Goal: Book appointment/travel/reservation

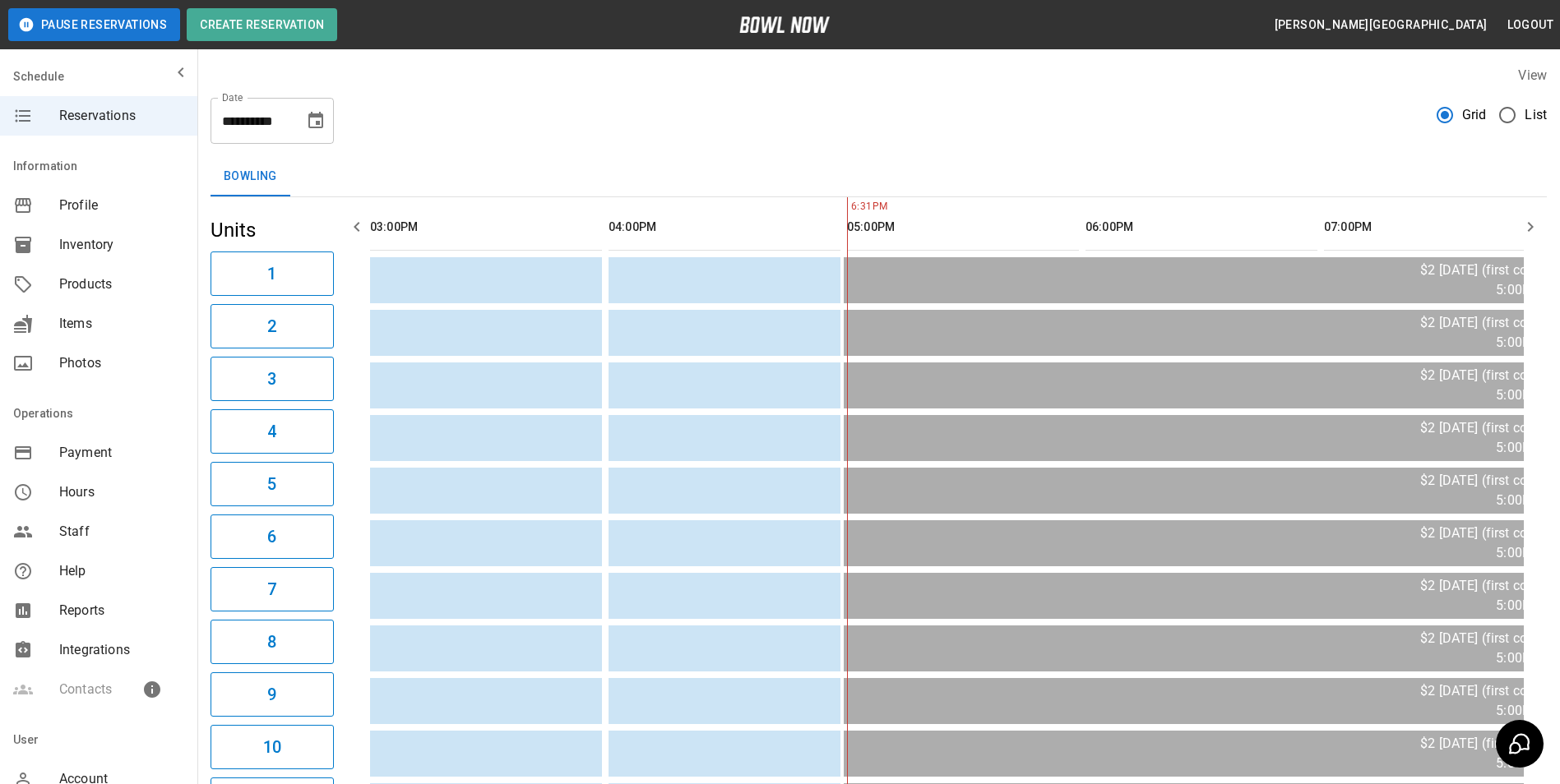
scroll to position [0, 477]
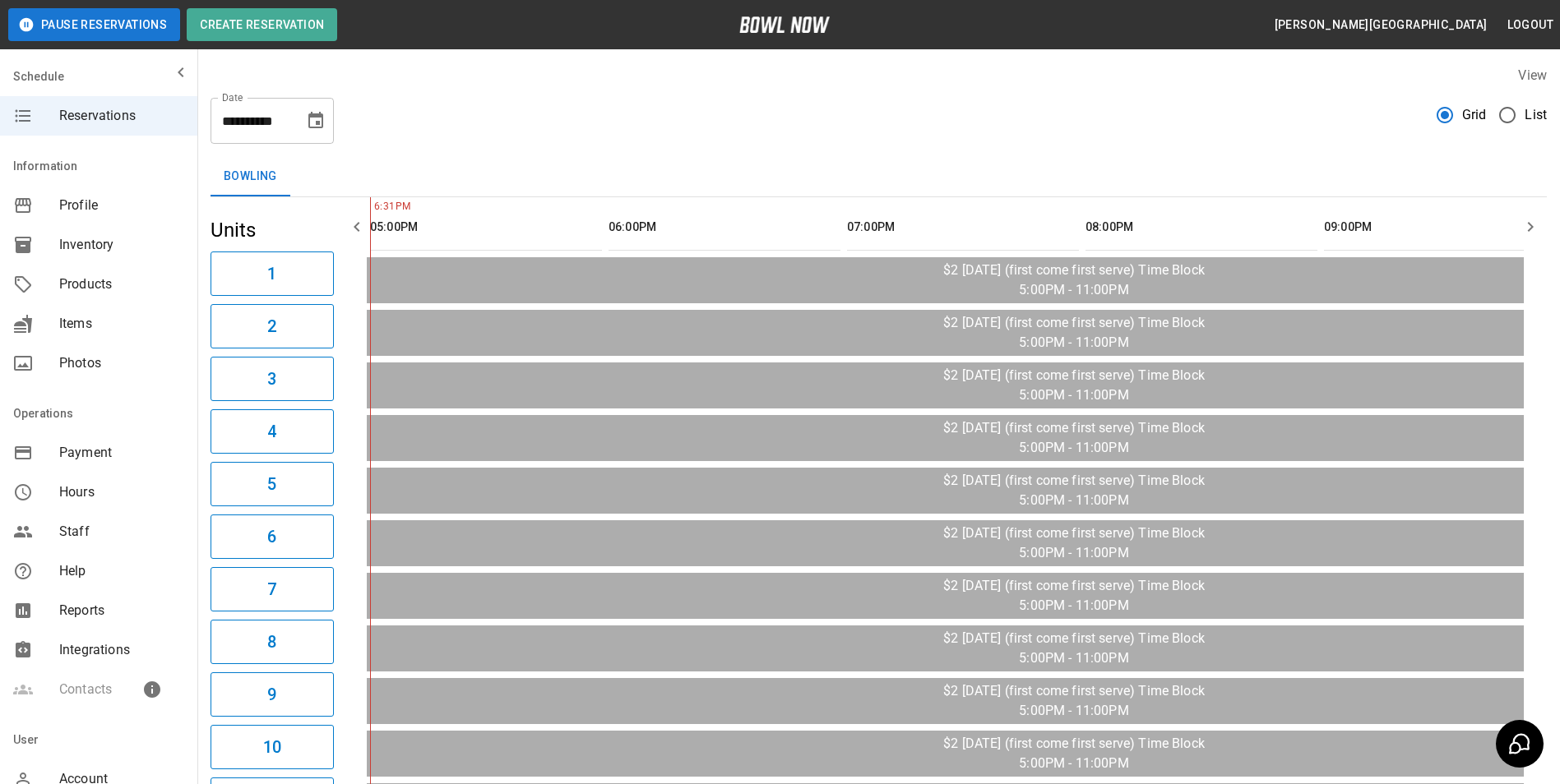
click at [1484, 114] on span "Grid" at bounding box center [1475, 115] width 25 height 20
drag, startPoint x: 1484, startPoint y: 114, endPoint x: 1530, endPoint y: 112, distance: 46.0
click at [1530, 112] on span "List" at bounding box center [1535, 115] width 22 height 20
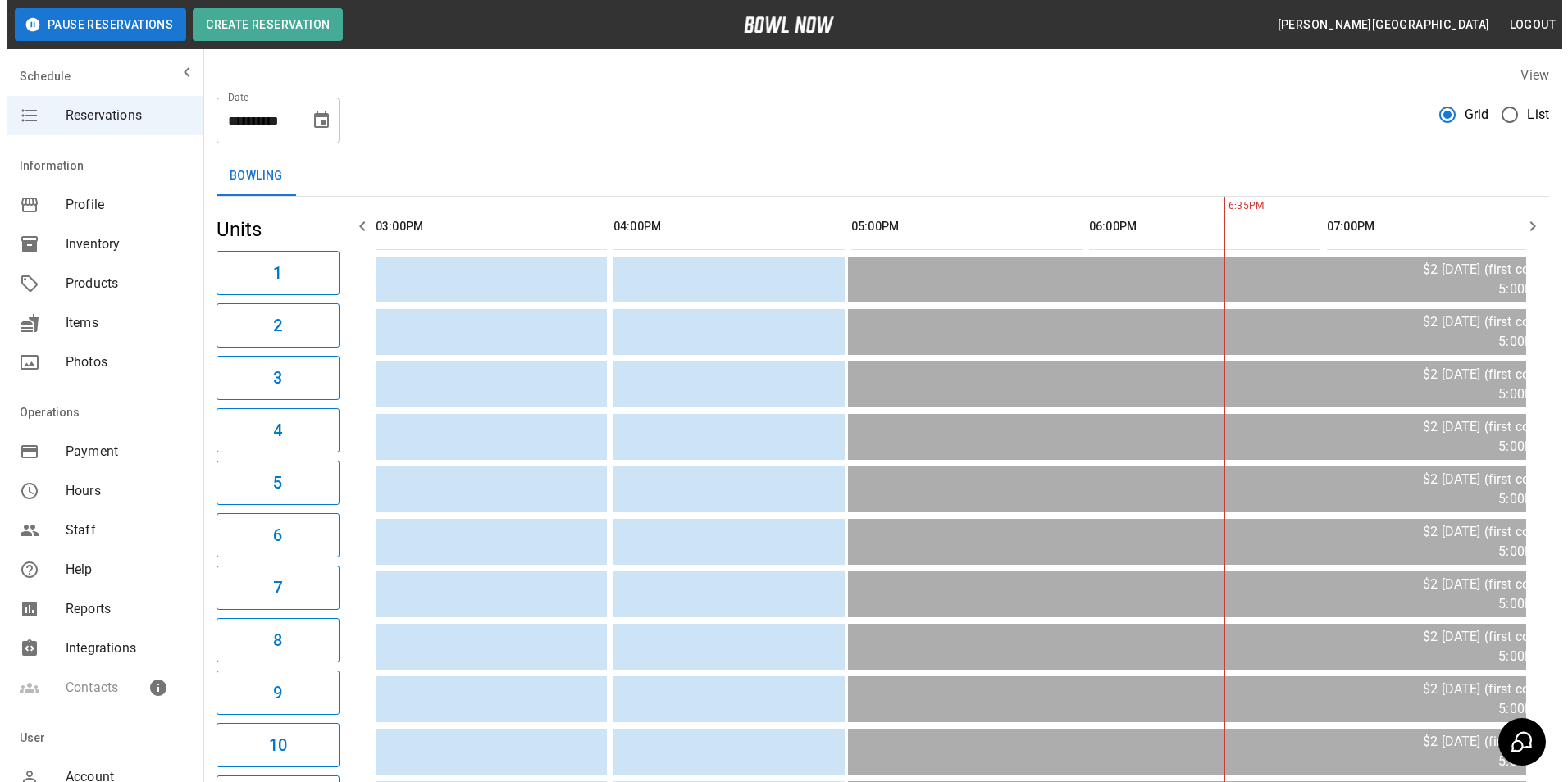
scroll to position [0, 713]
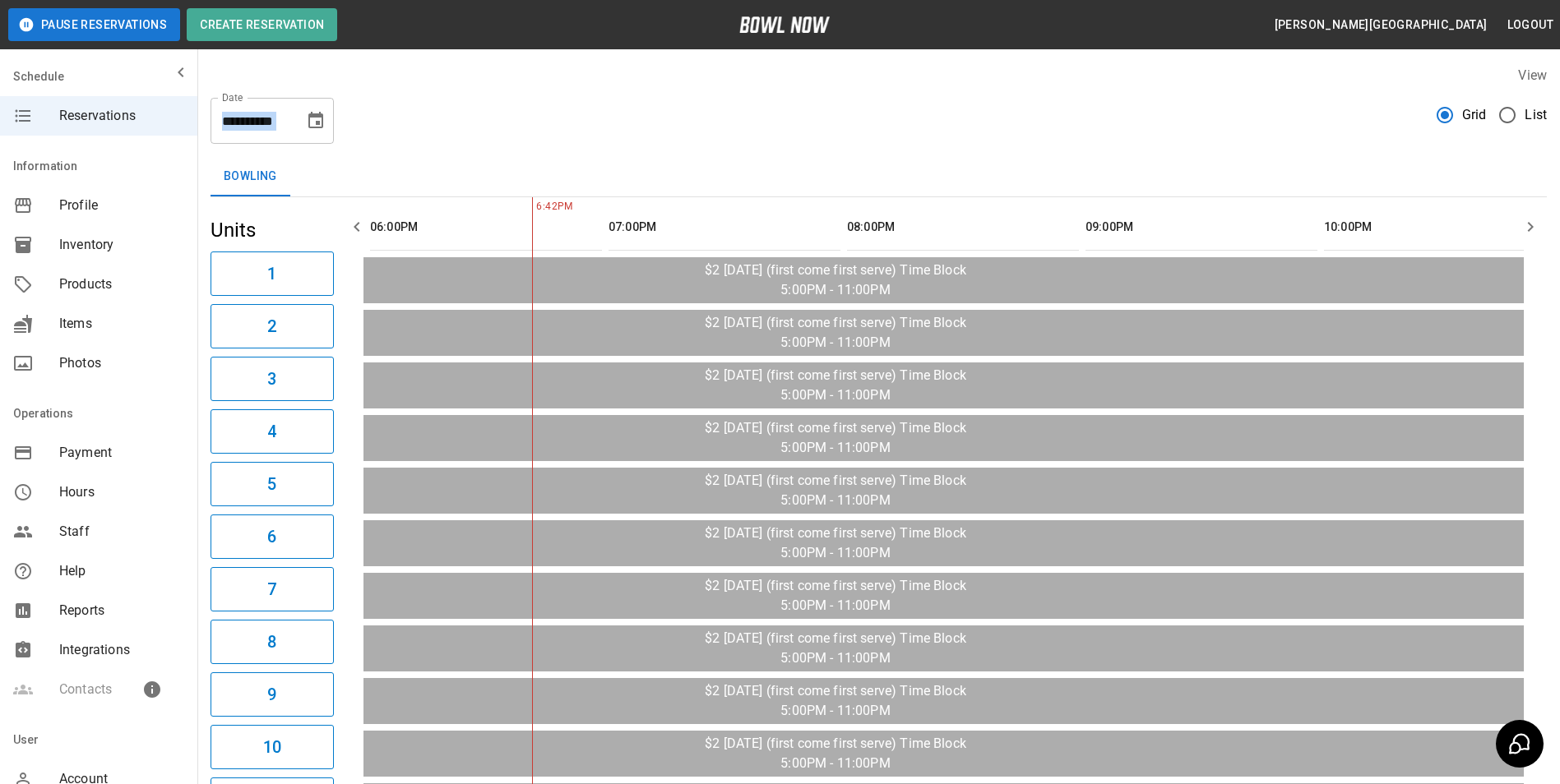
drag, startPoint x: 303, startPoint y: 132, endPoint x: 311, endPoint y: 130, distance: 8.2
click at [307, 131] on div "**********" at bounding box center [272, 121] width 124 height 46
click at [315, 128] on icon "Choose date, selected date is Sep 30, 2025" at bounding box center [316, 120] width 15 height 16
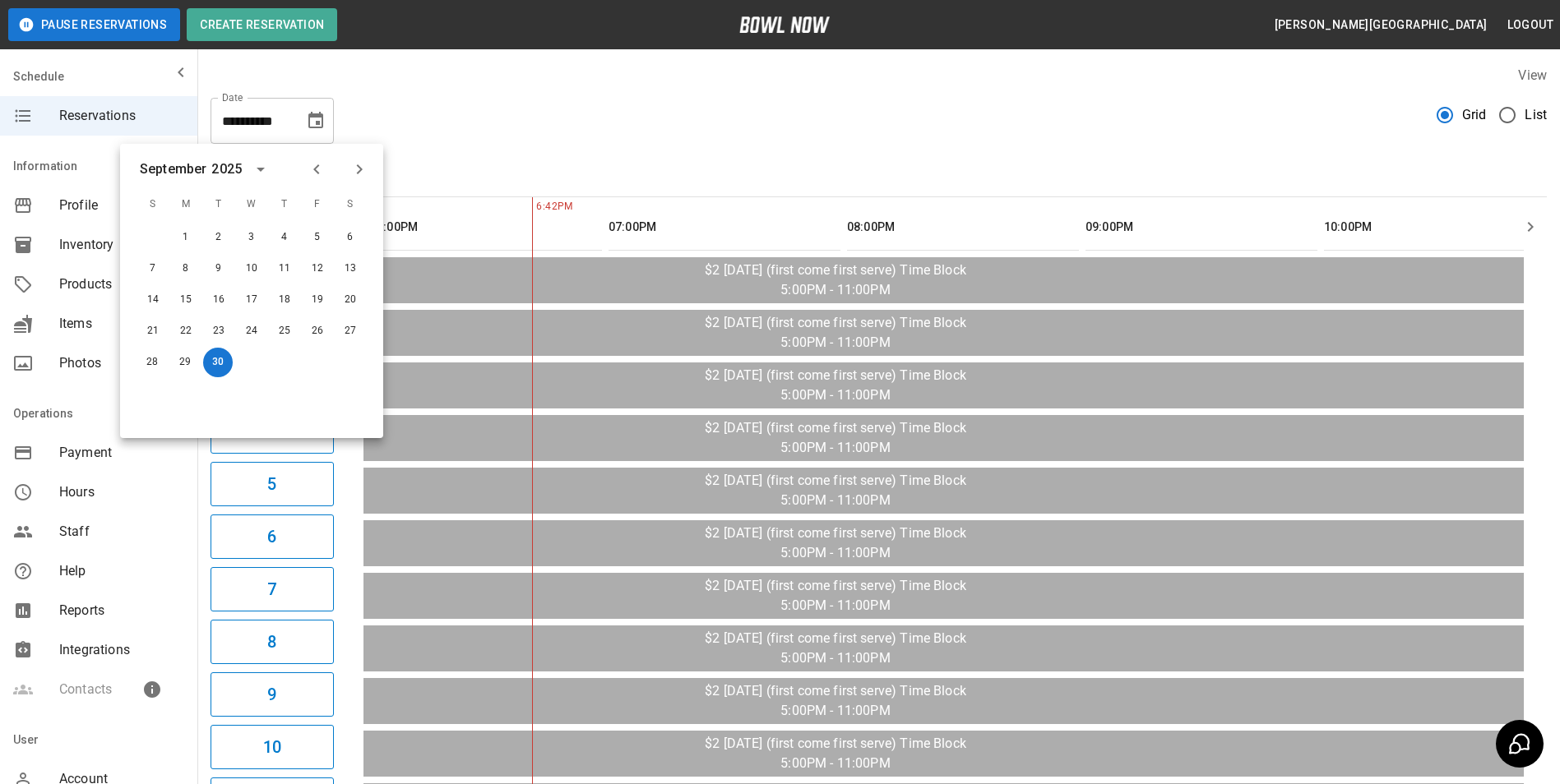
click at [358, 168] on icon "Next month" at bounding box center [359, 169] width 20 height 20
click at [314, 234] on button "3" at bounding box center [317, 237] width 29 height 29
type input "**********"
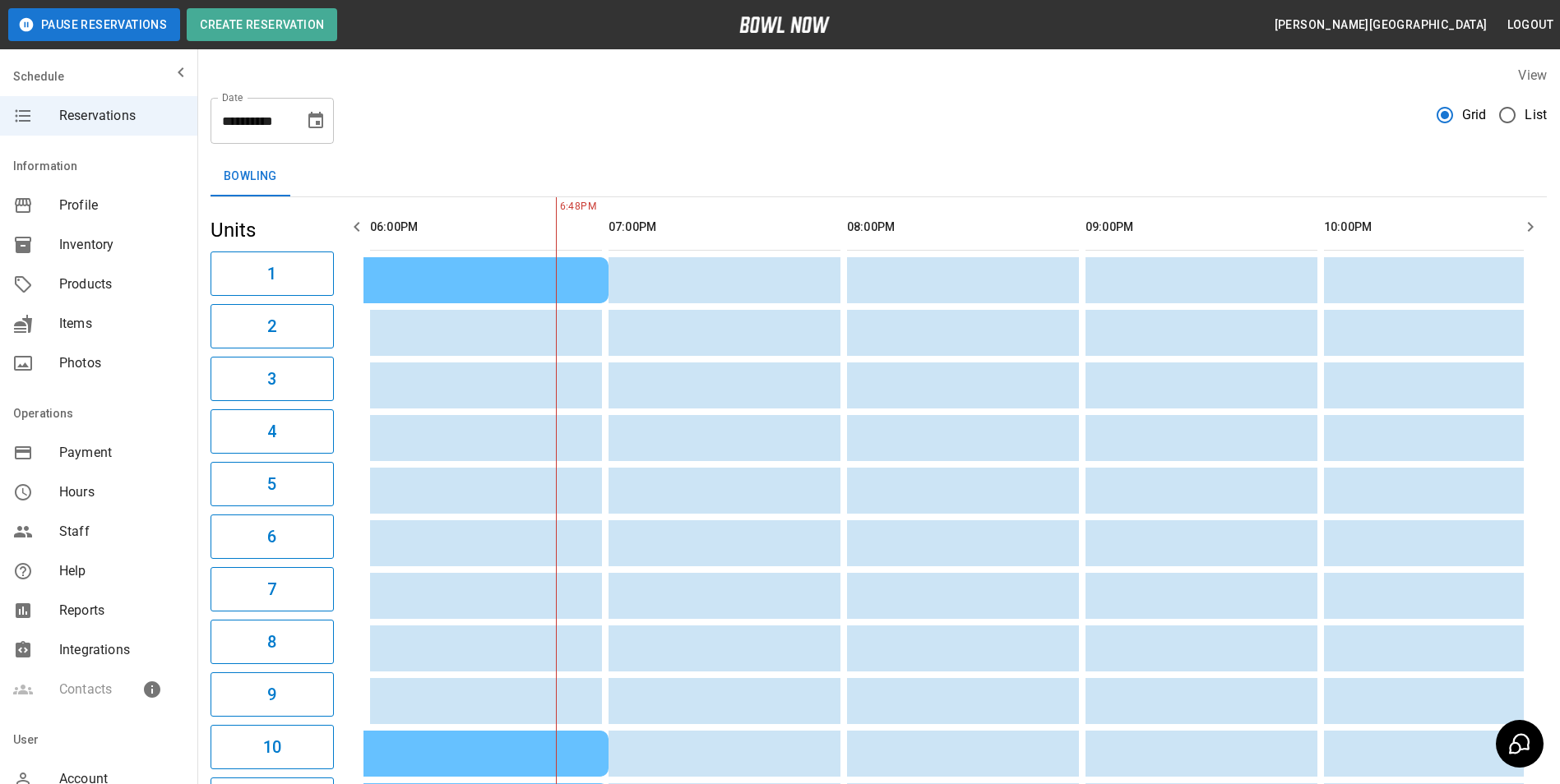
click at [1529, 119] on span "List" at bounding box center [1535, 115] width 22 height 20
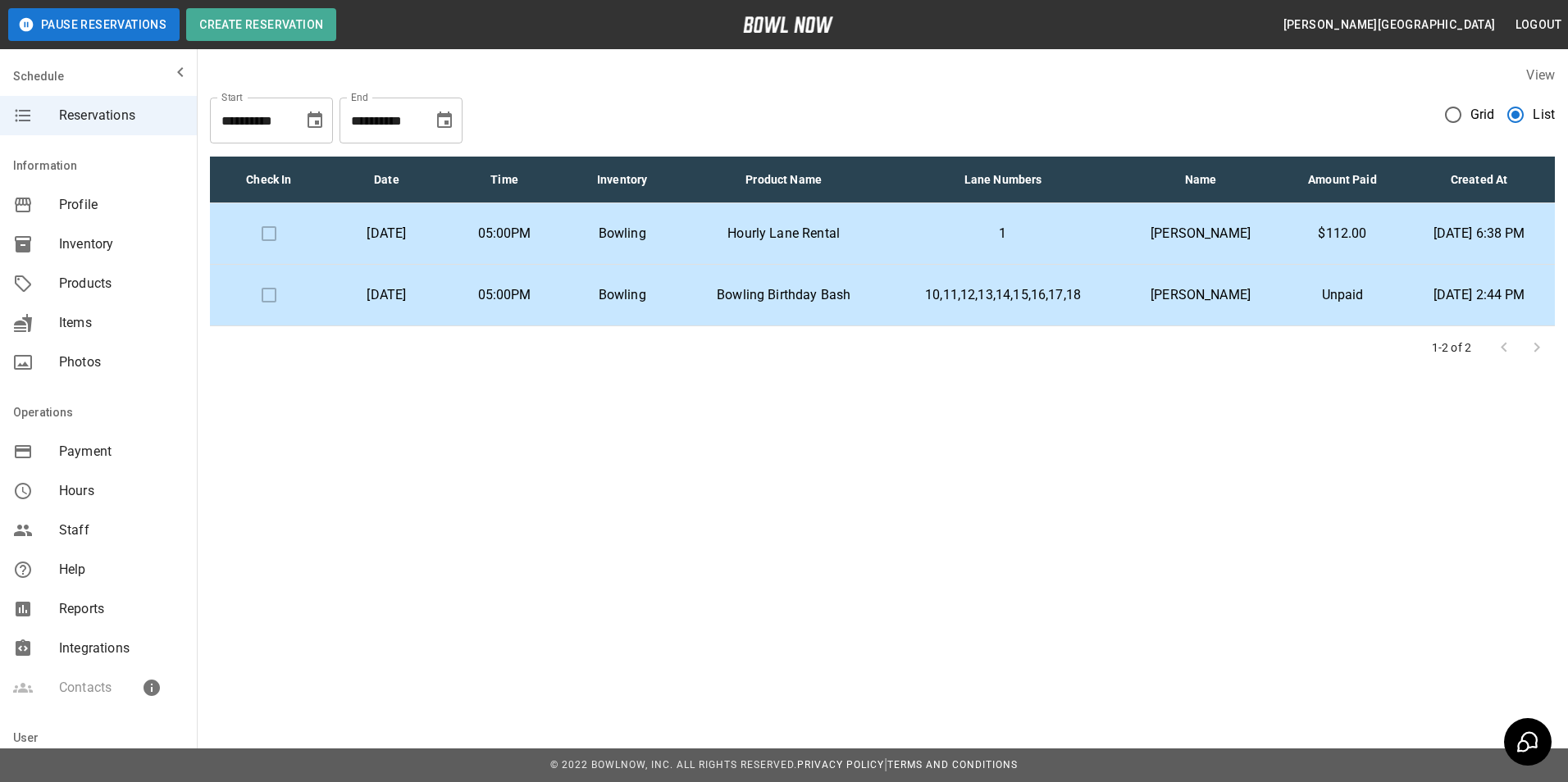
click at [433, 231] on p "[DATE]" at bounding box center [388, 233] width 92 height 20
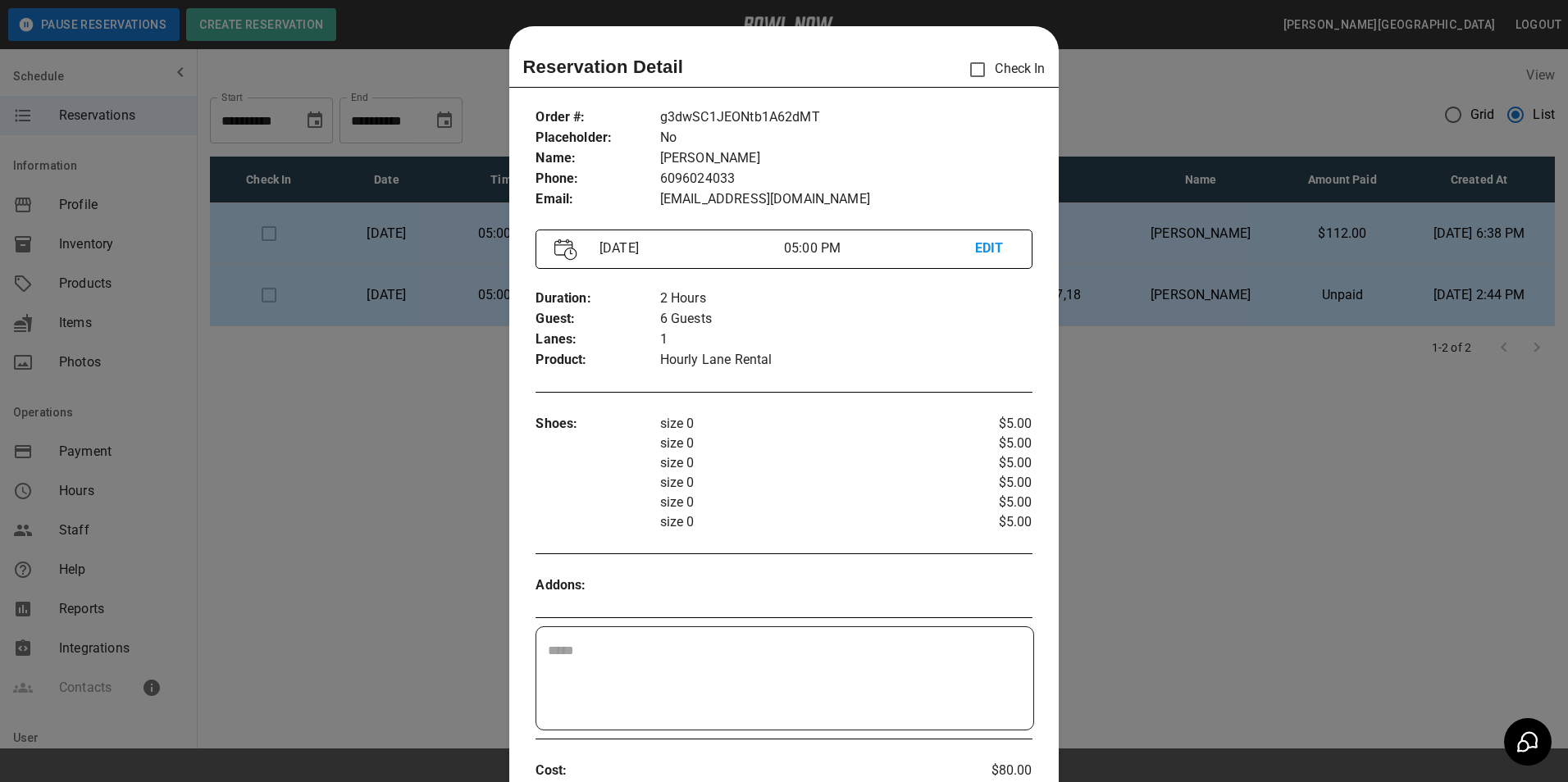
scroll to position [27, 0]
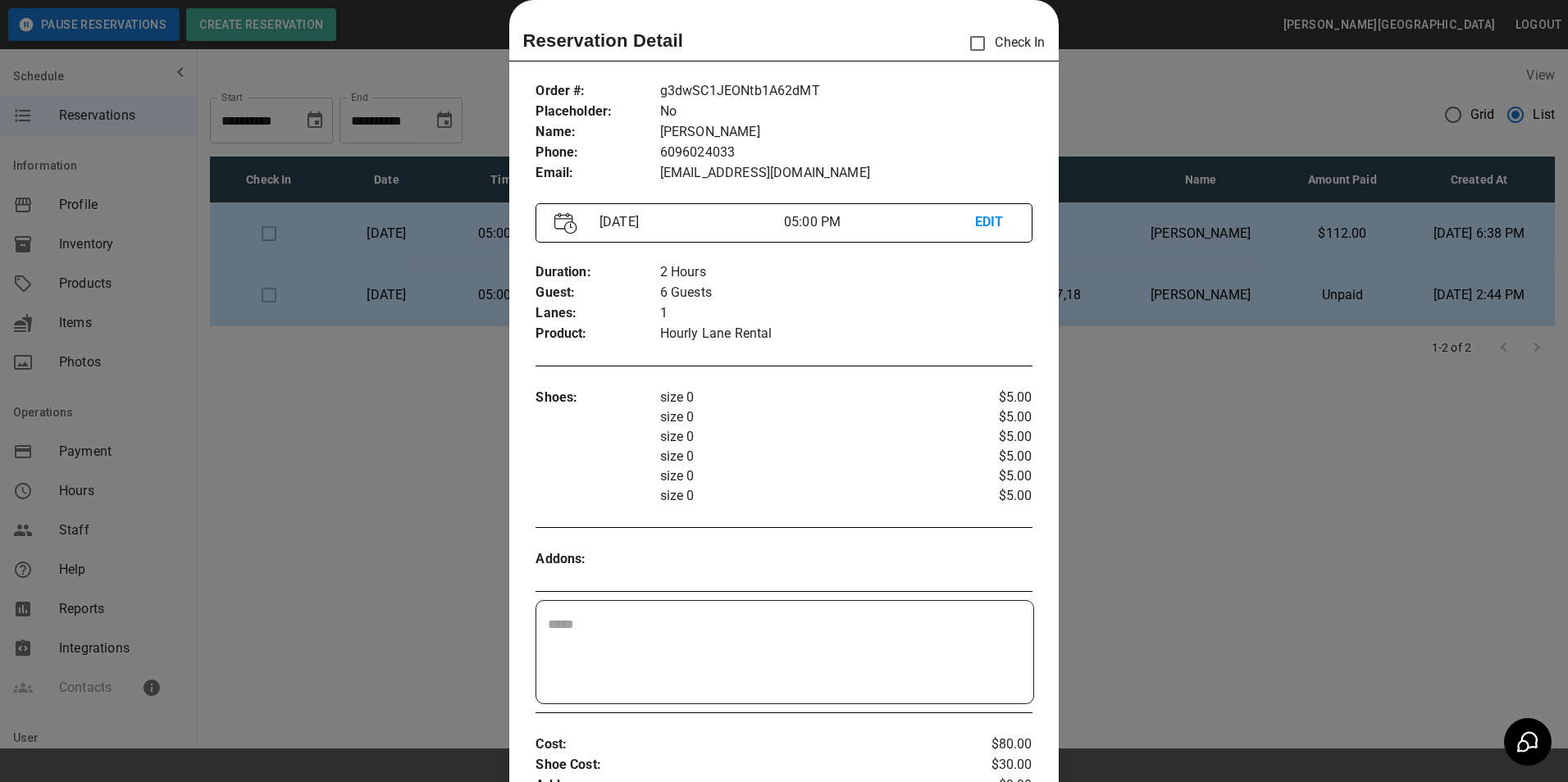
drag, startPoint x: 1323, startPoint y: 395, endPoint x: 1310, endPoint y: 329, distance: 67.3
click at [1325, 378] on div at bounding box center [784, 391] width 1568 height 782
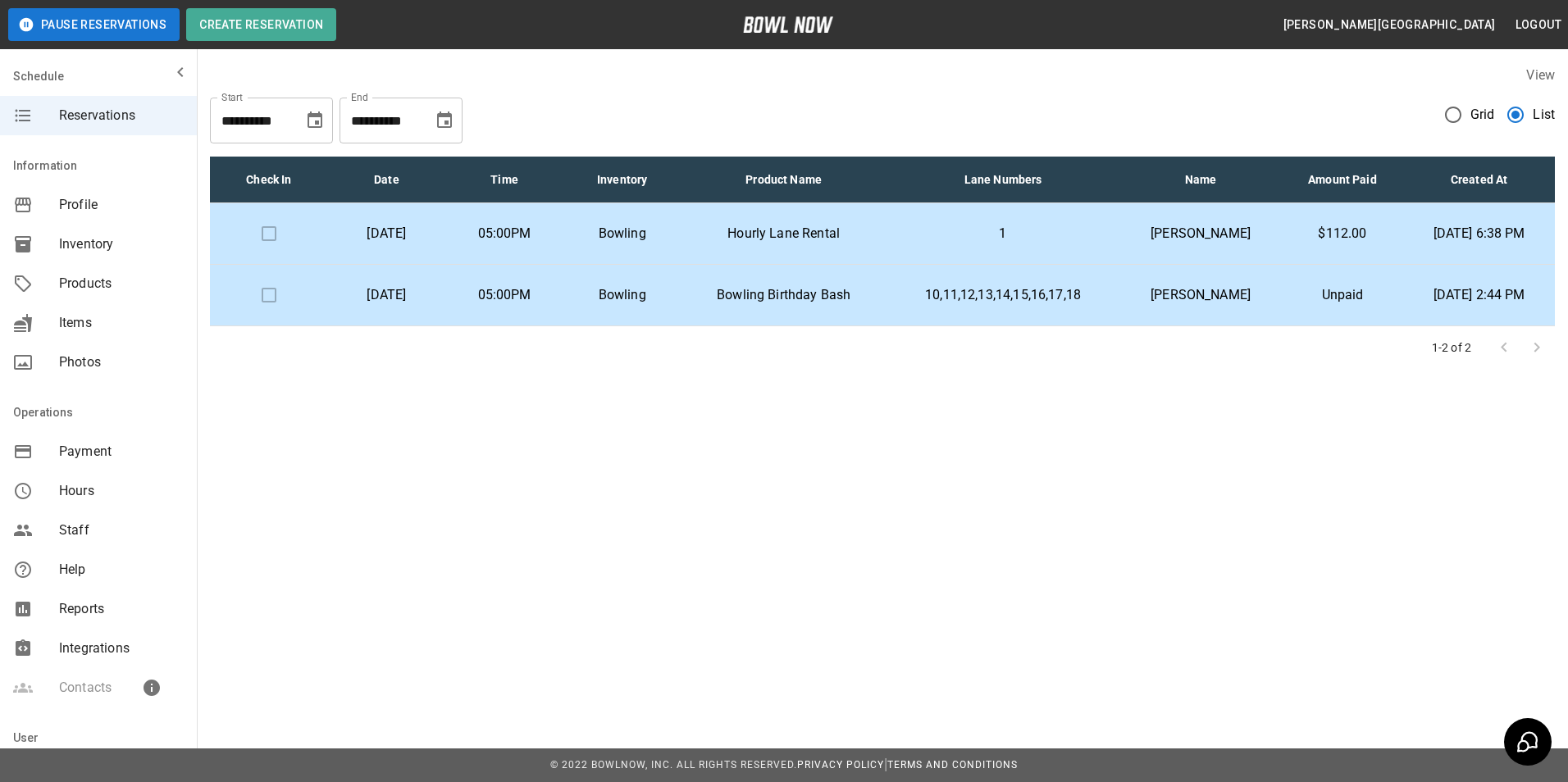
click at [1005, 231] on p "1" at bounding box center [1003, 233] width 208 height 20
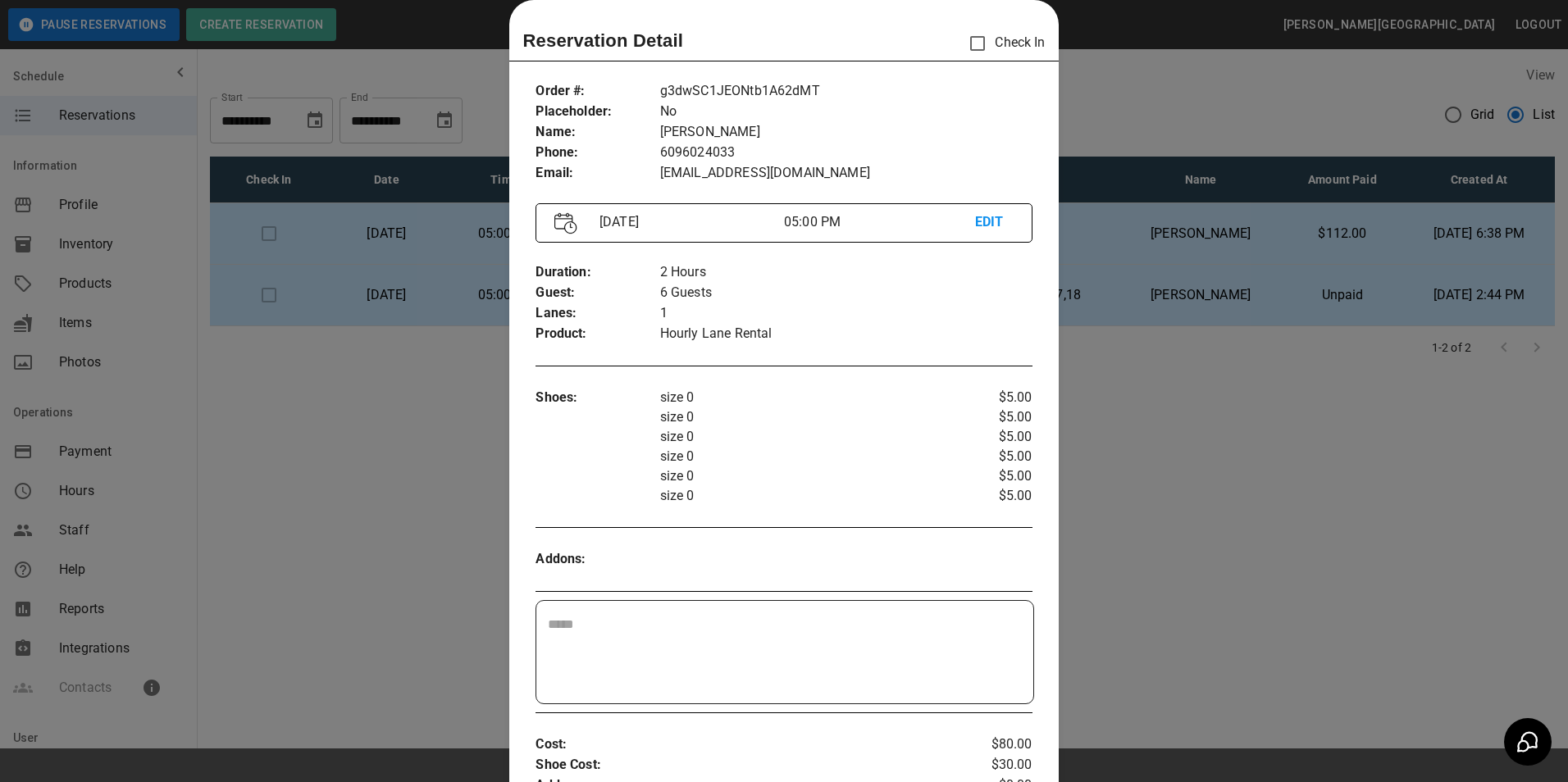
click at [1197, 371] on div at bounding box center [784, 391] width 1568 height 782
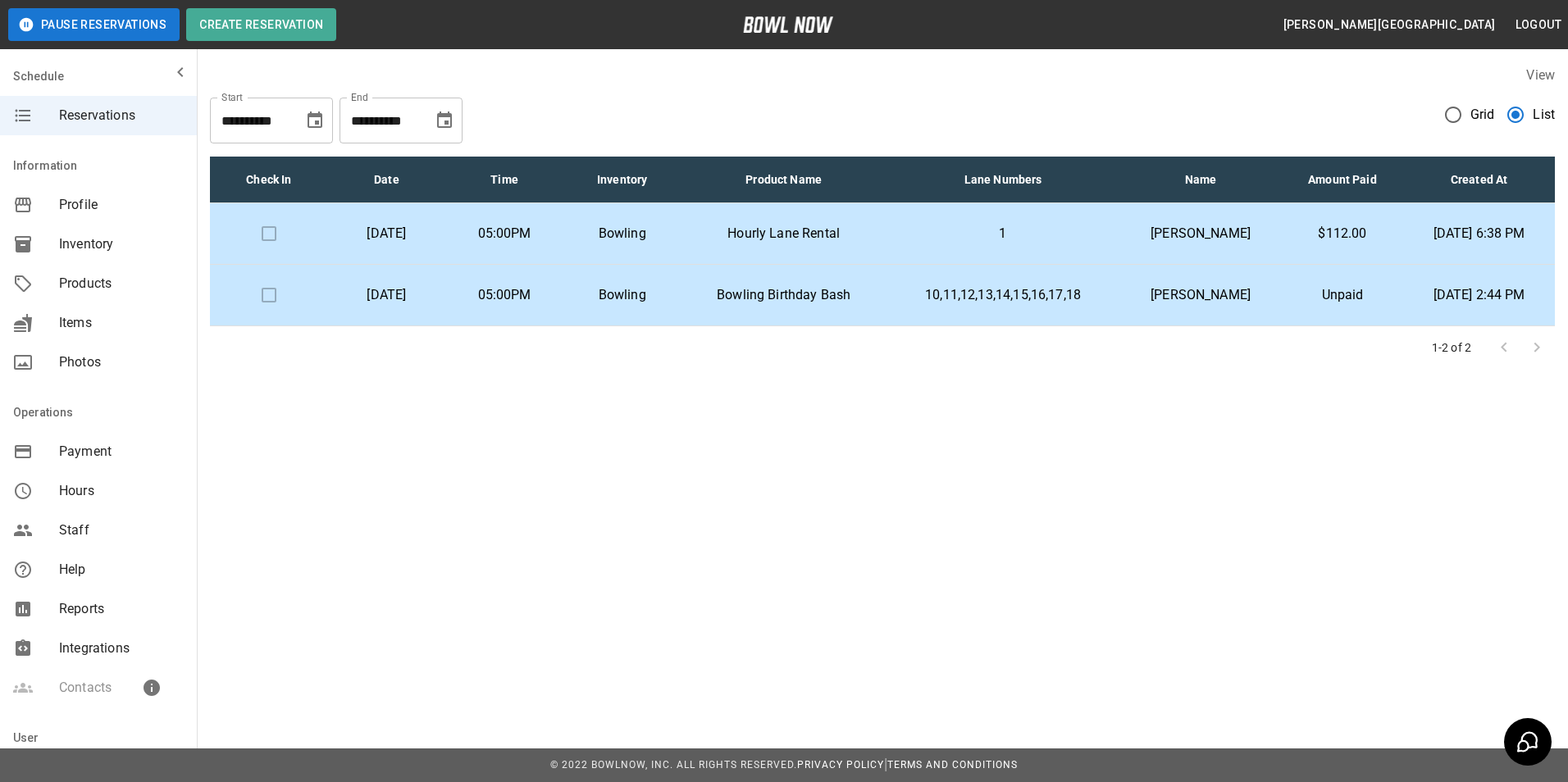
click at [965, 242] on p "1" at bounding box center [1003, 233] width 208 height 20
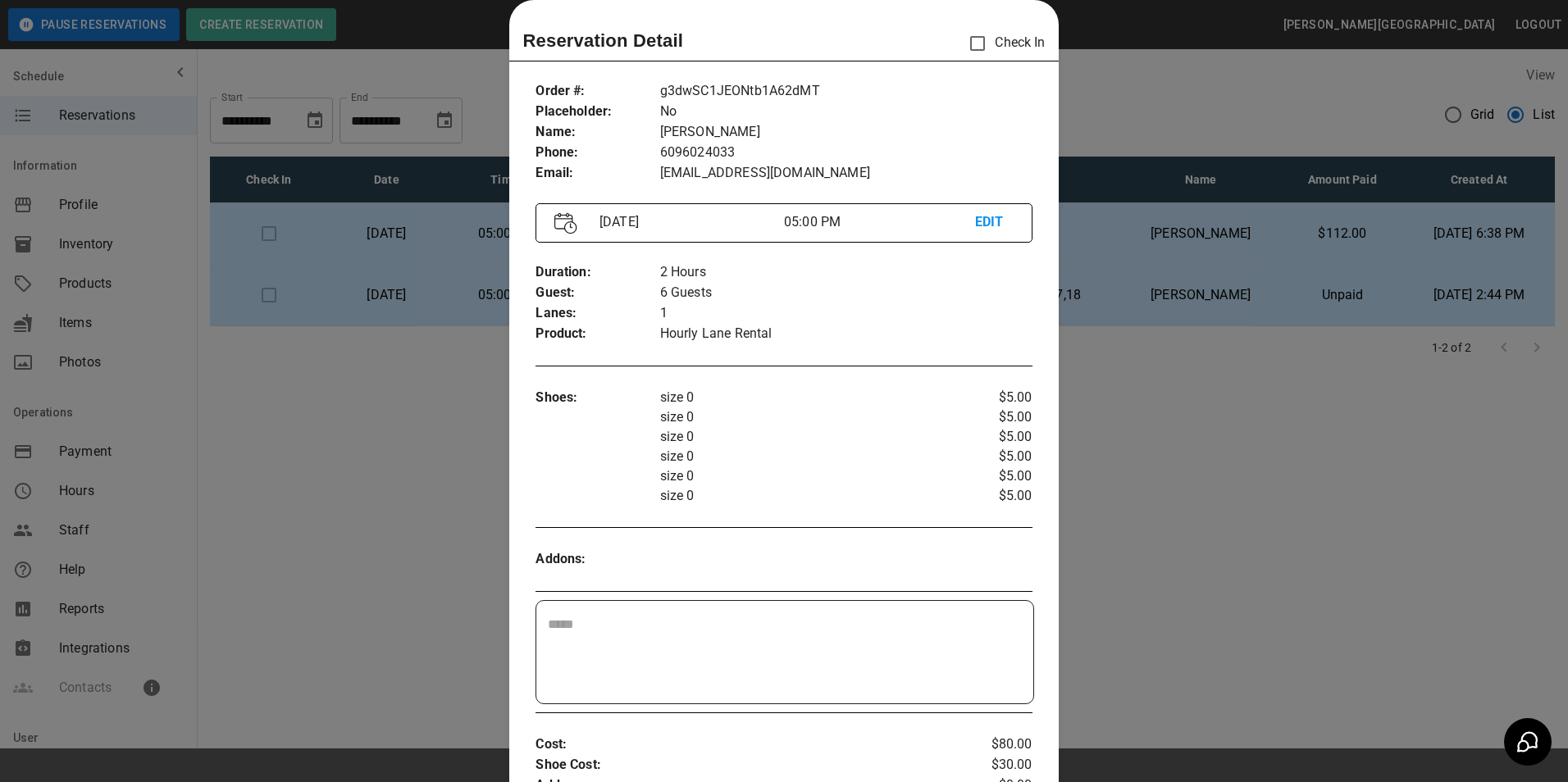
click at [1199, 414] on div at bounding box center [784, 391] width 1568 height 782
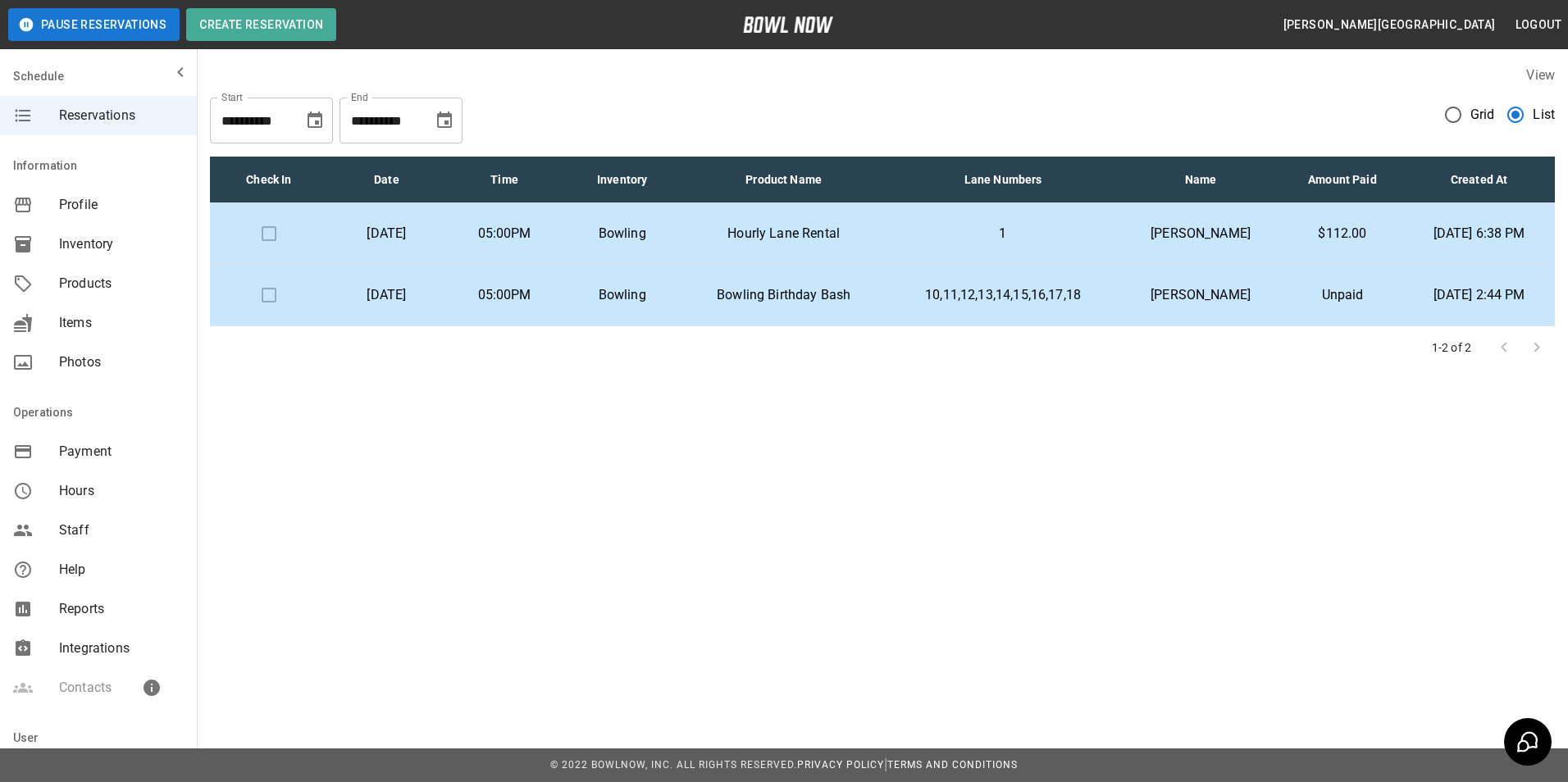
click at [992, 231] on p "1" at bounding box center [1003, 233] width 208 height 20
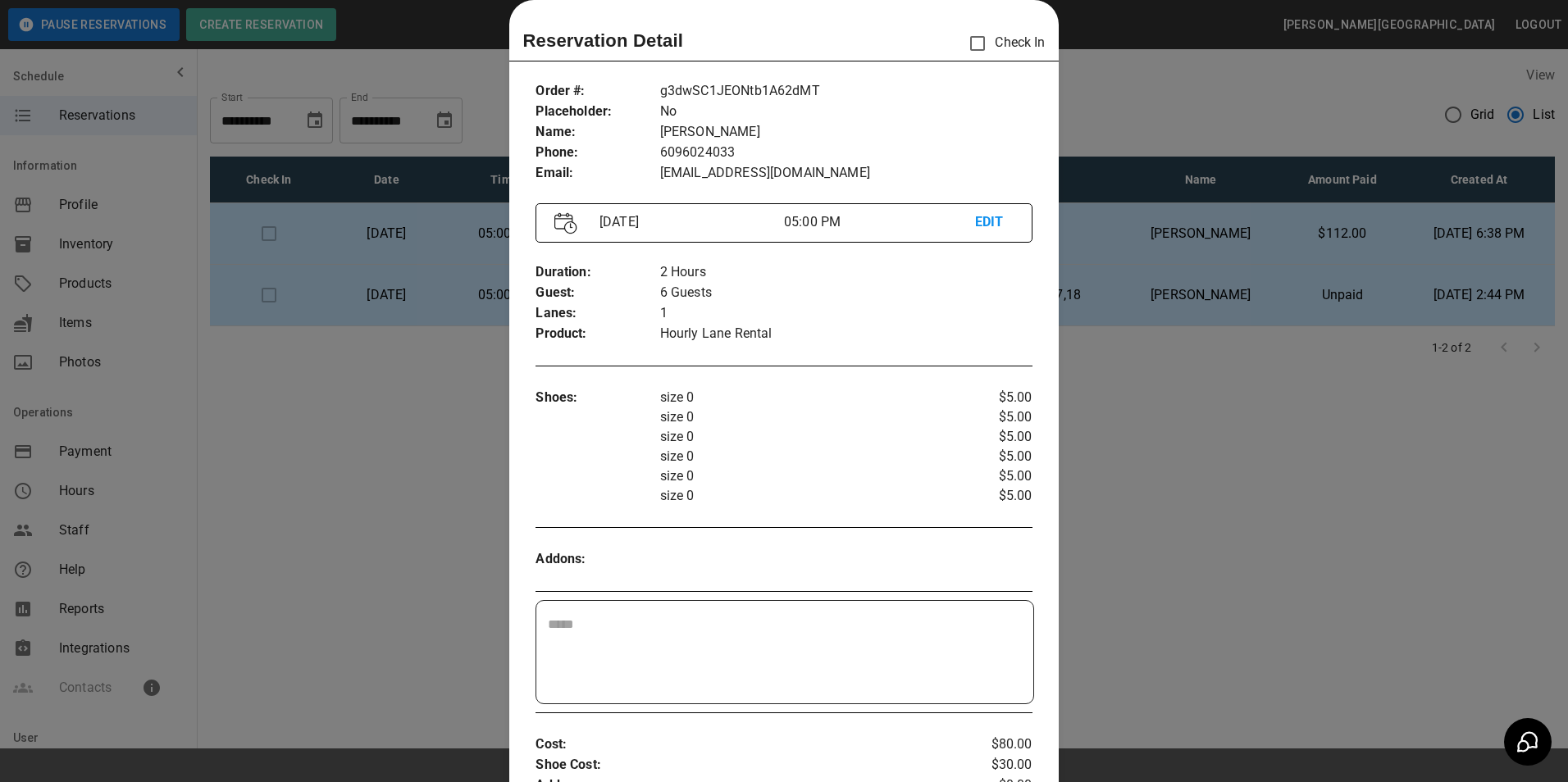
click at [984, 220] on p "EDIT" at bounding box center [993, 222] width 38 height 20
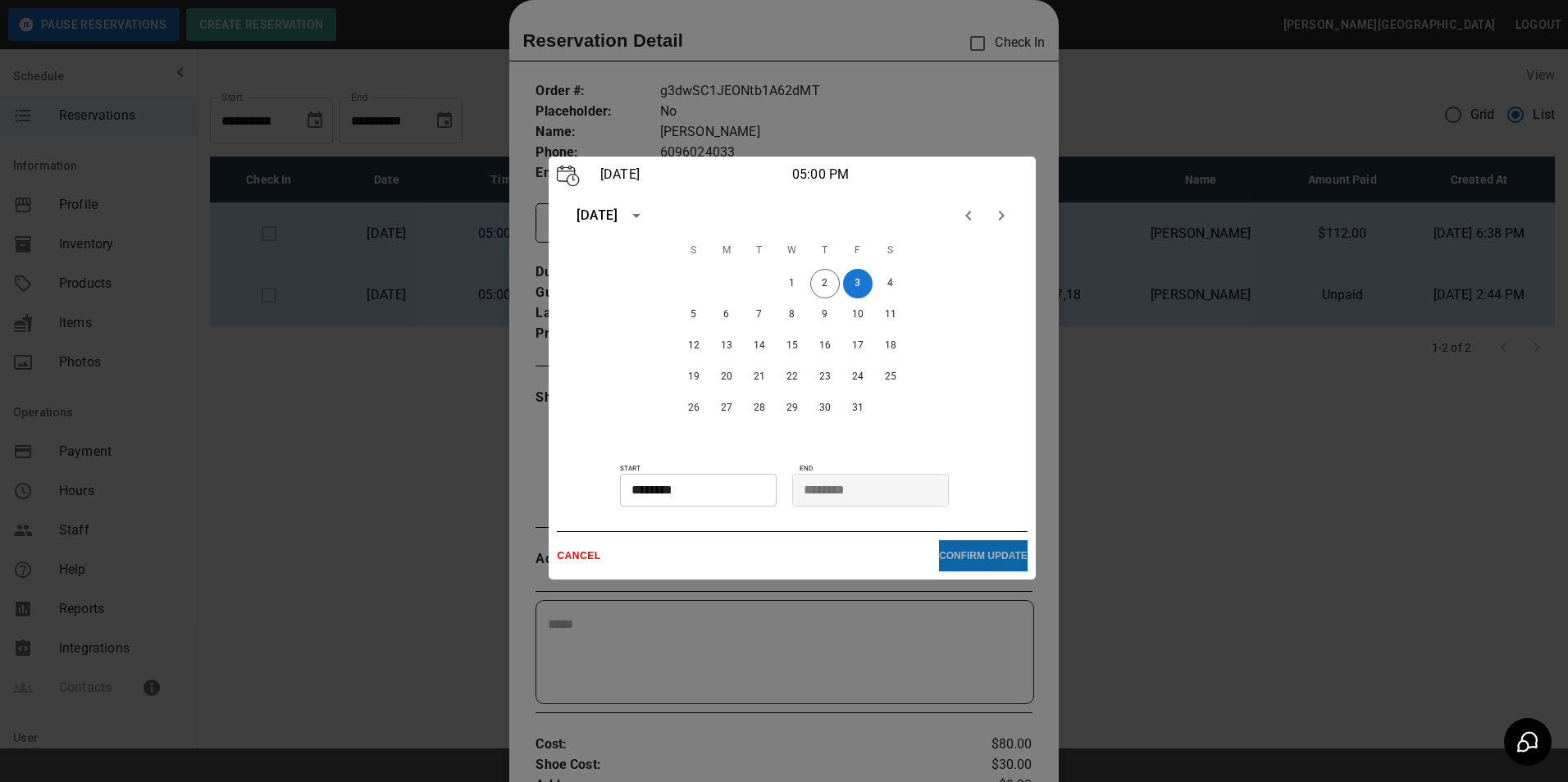
click at [980, 550] on p "CONFIRM UPDATE" at bounding box center [984, 555] width 89 height 12
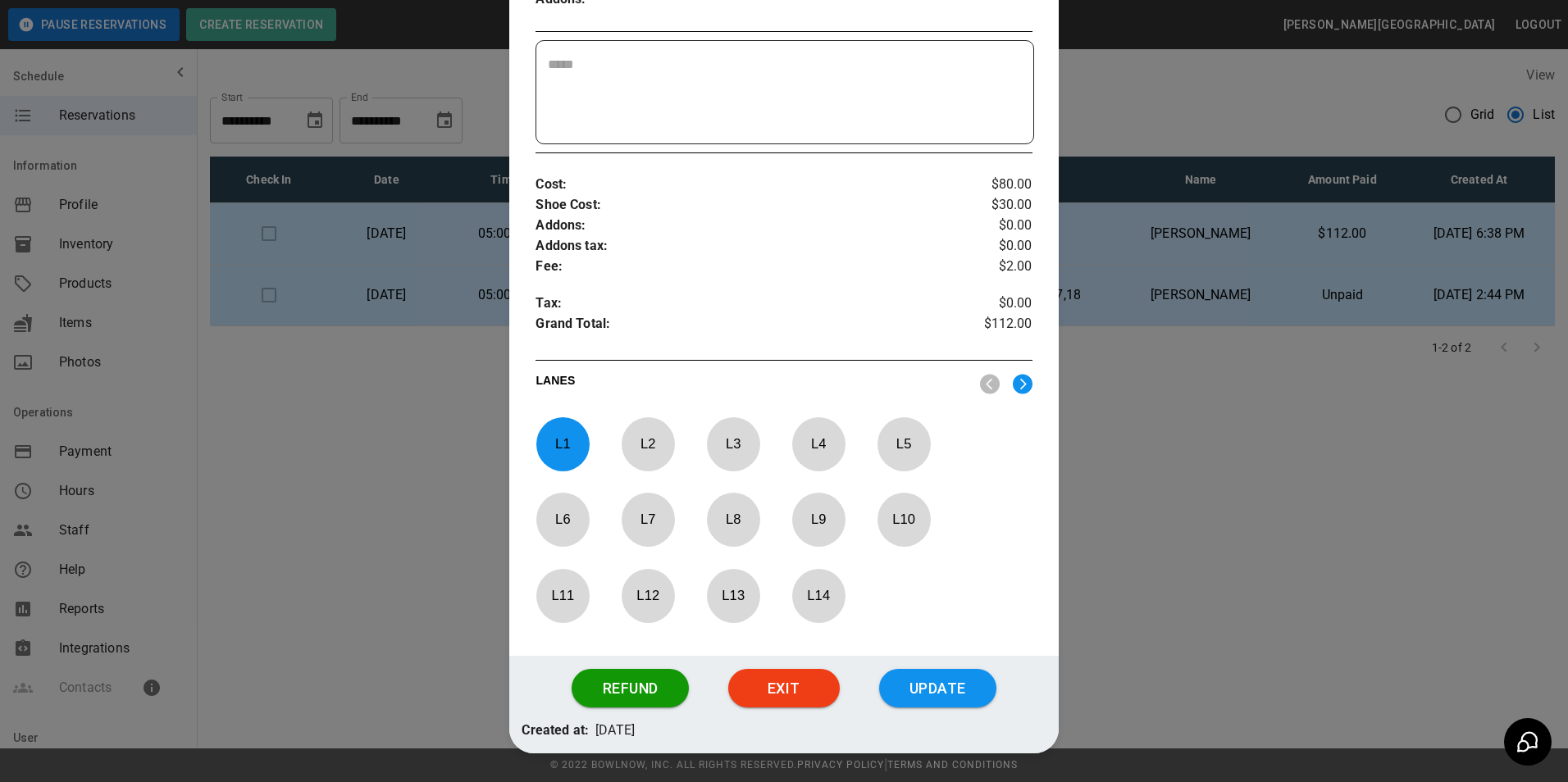
scroll to position [639, 0]
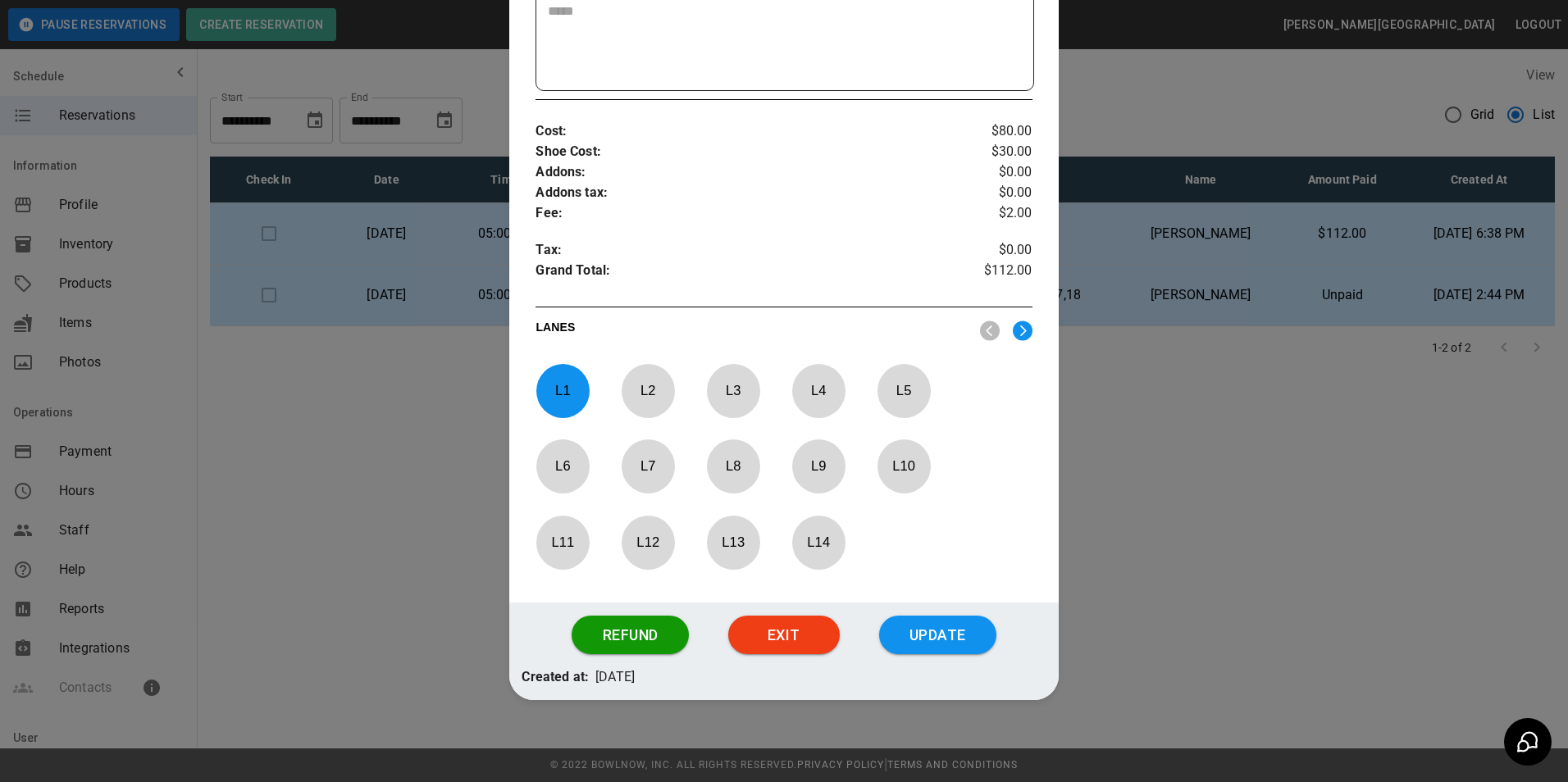
click at [791, 378] on p "L 4" at bounding box center [818, 390] width 54 height 38
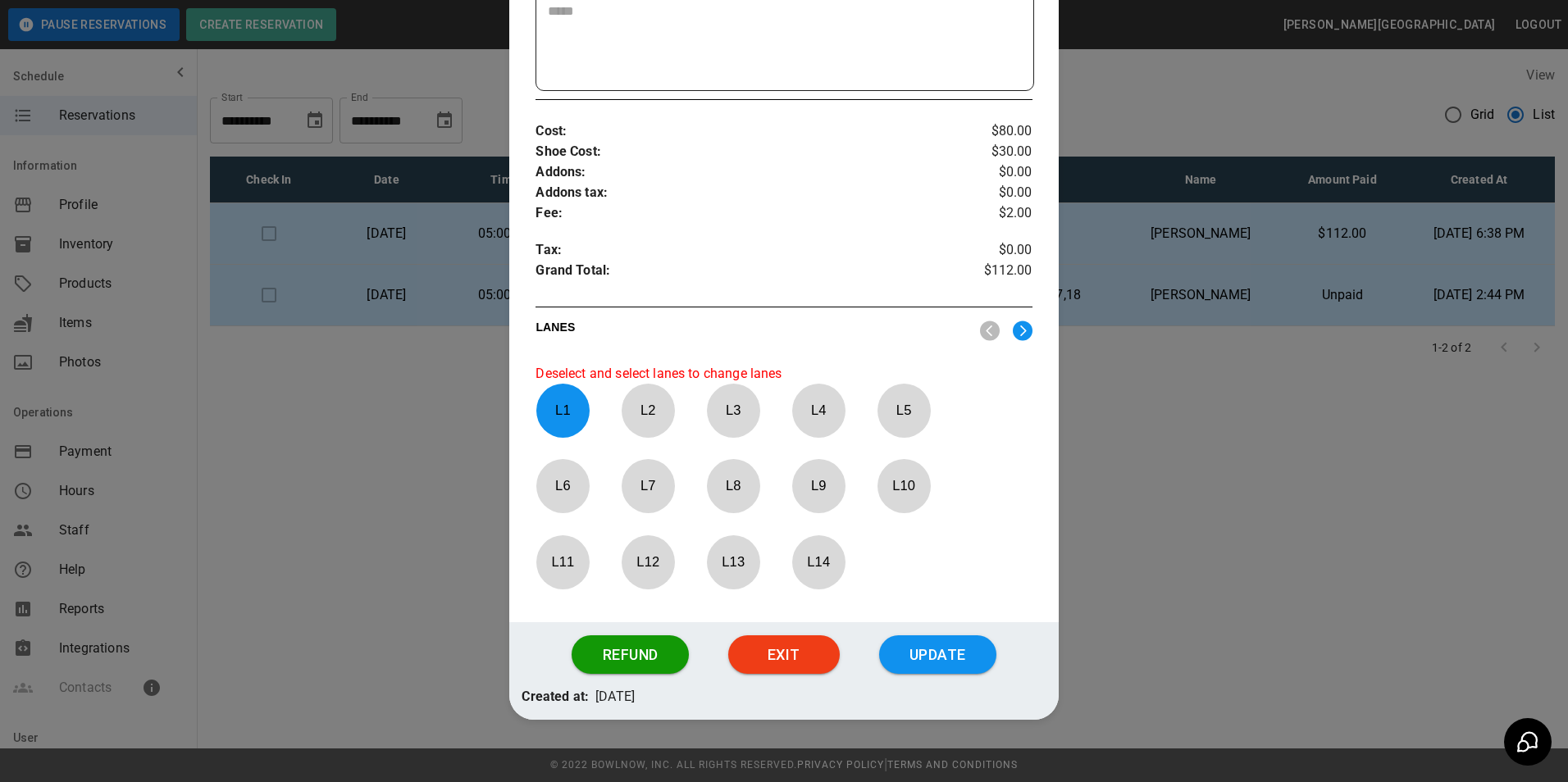
click at [757, 389] on div "L 3" at bounding box center [741, 415] width 72 height 62
click at [657, 404] on p "L 2" at bounding box center [647, 410] width 54 height 38
click at [621, 413] on p "L 2" at bounding box center [647, 410] width 54 height 38
click at [639, 413] on p "L 2" at bounding box center [647, 410] width 54 height 38
click at [577, 413] on p "L 1" at bounding box center [562, 410] width 54 height 38
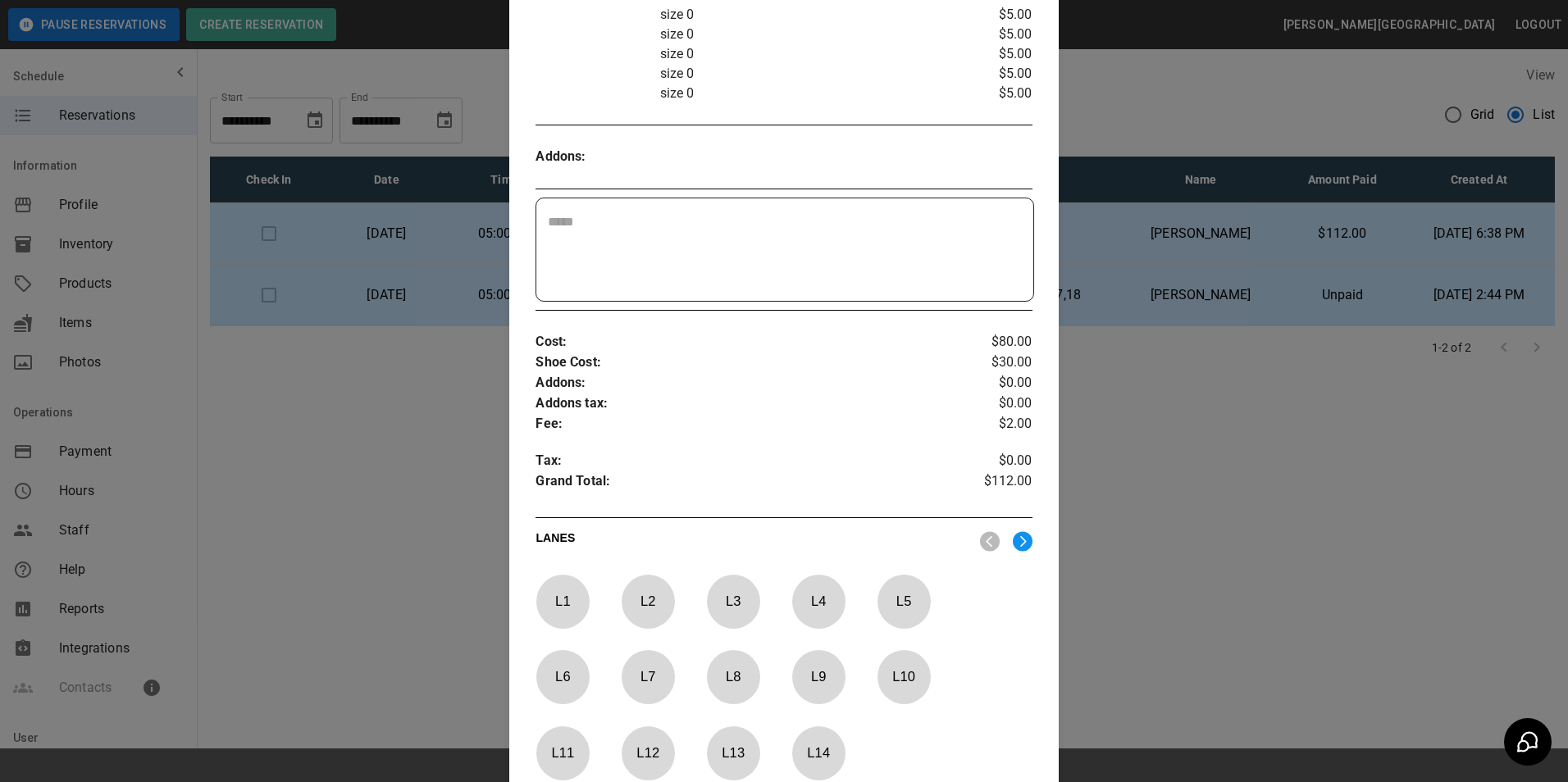
scroll to position [311, 0]
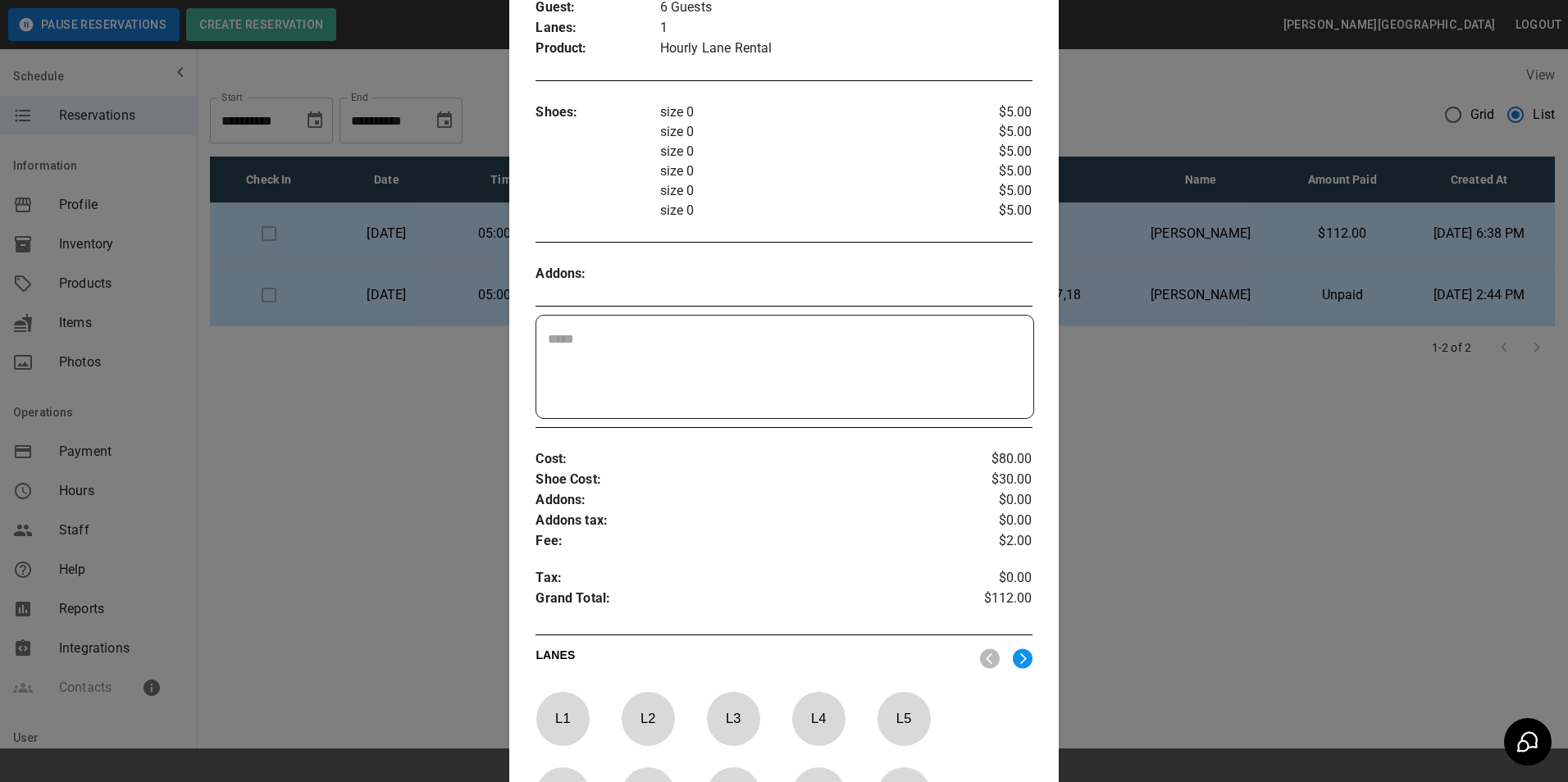
click at [577, 711] on p "L 1" at bounding box center [562, 718] width 54 height 38
drag, startPoint x: 660, startPoint y: 342, endPoint x: 657, endPoint y: 332, distance: 10.4
click at [660, 339] on textarea at bounding box center [784, 367] width 473 height 75
click at [1142, 325] on div at bounding box center [784, 391] width 1568 height 782
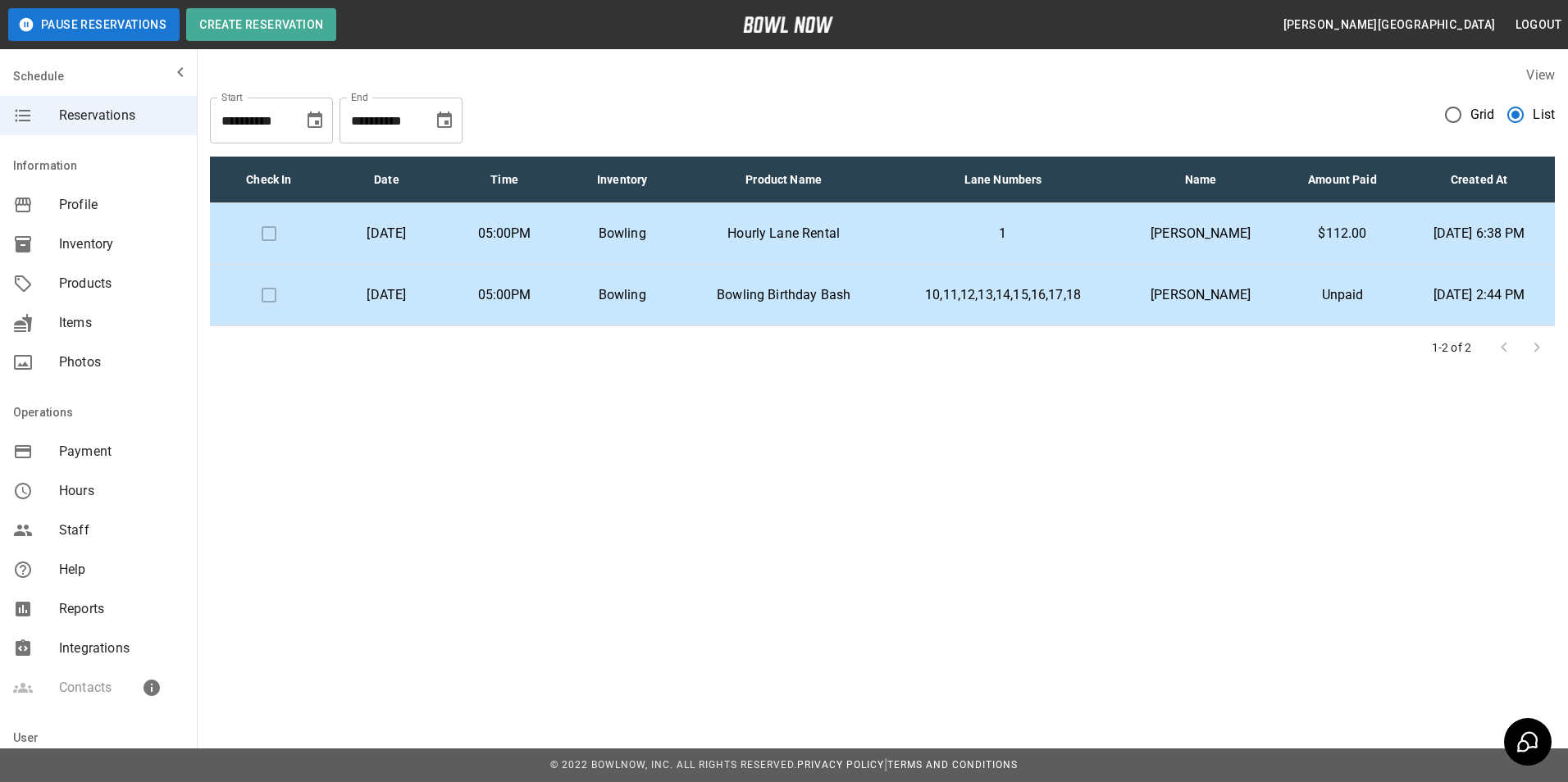
click at [992, 222] on td "1" at bounding box center [1002, 233] width 233 height 61
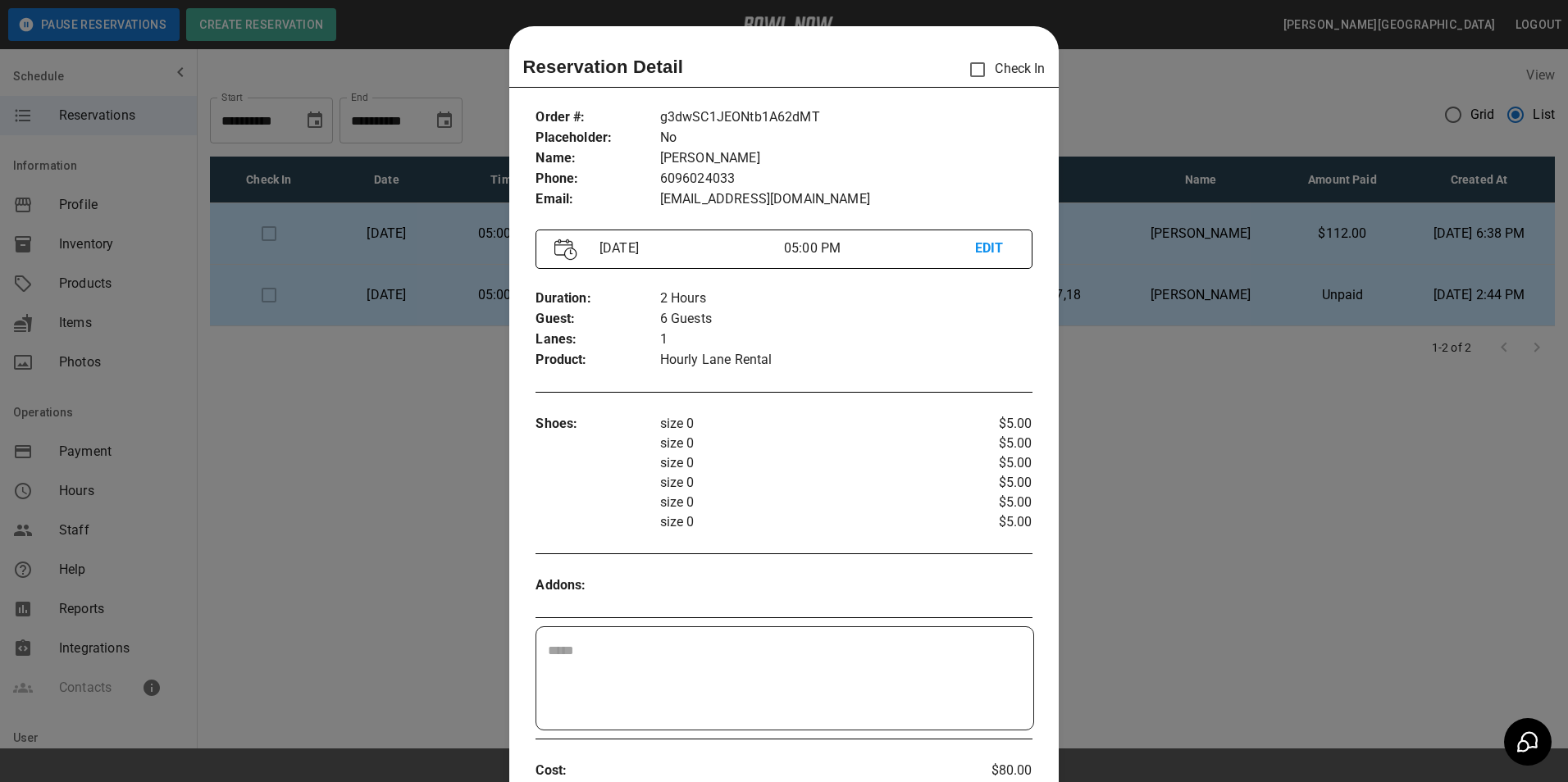
scroll to position [27, 0]
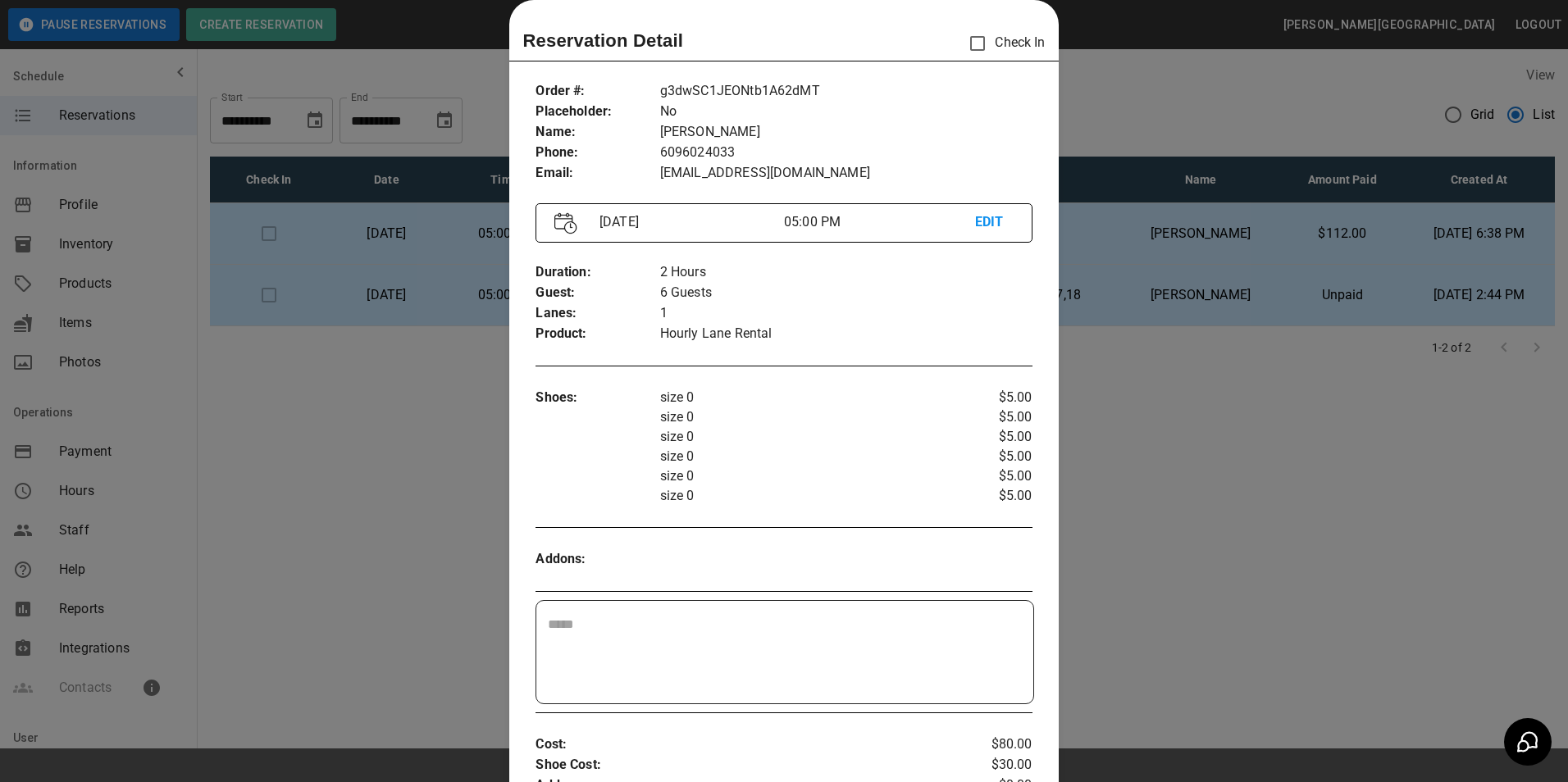
click at [640, 658] on textarea at bounding box center [784, 652] width 473 height 75
click at [1266, 512] on div at bounding box center [784, 391] width 1568 height 782
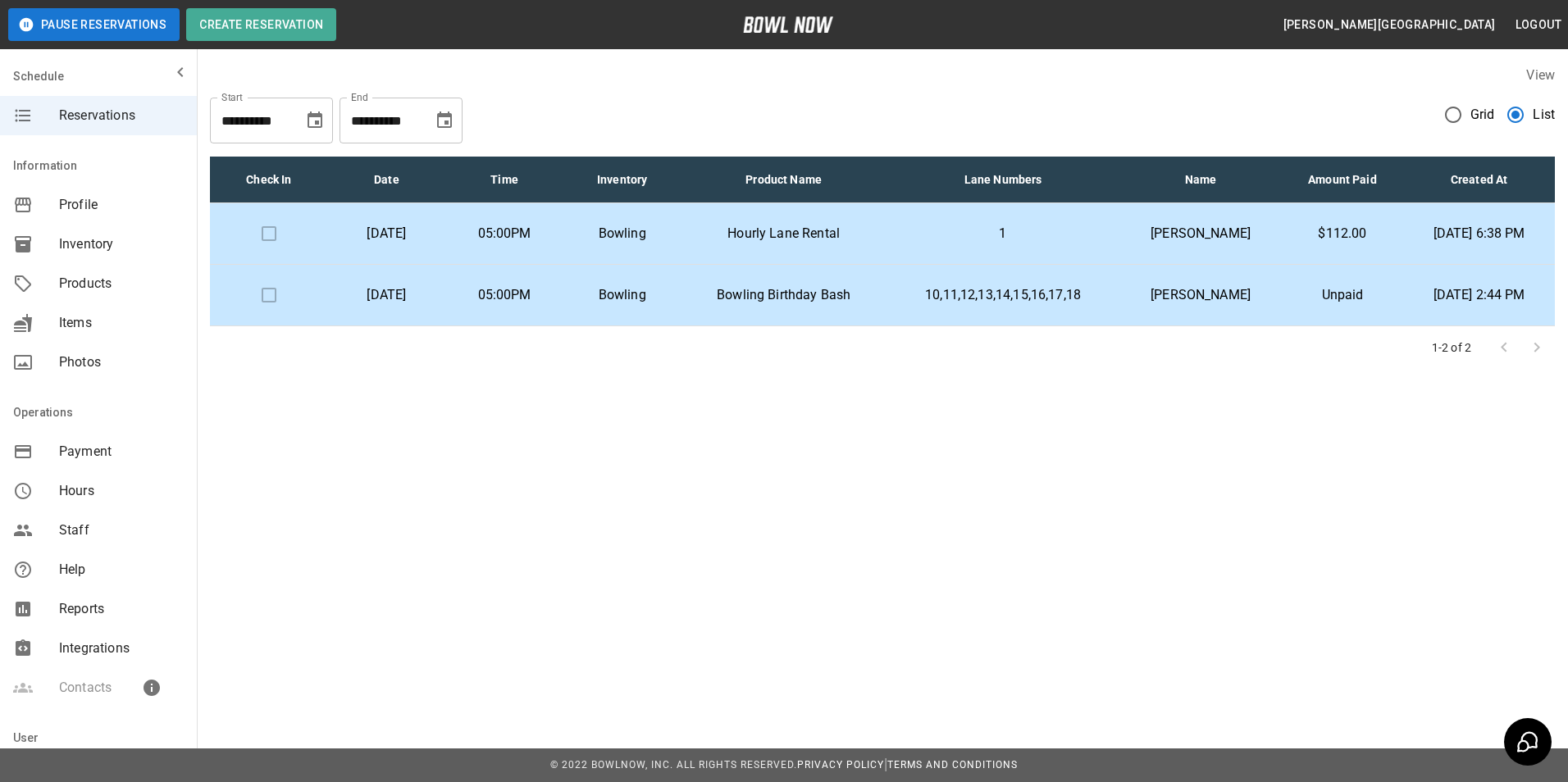
click at [886, 293] on td "Bowling Birthday Bash" at bounding box center [783, 295] width 205 height 61
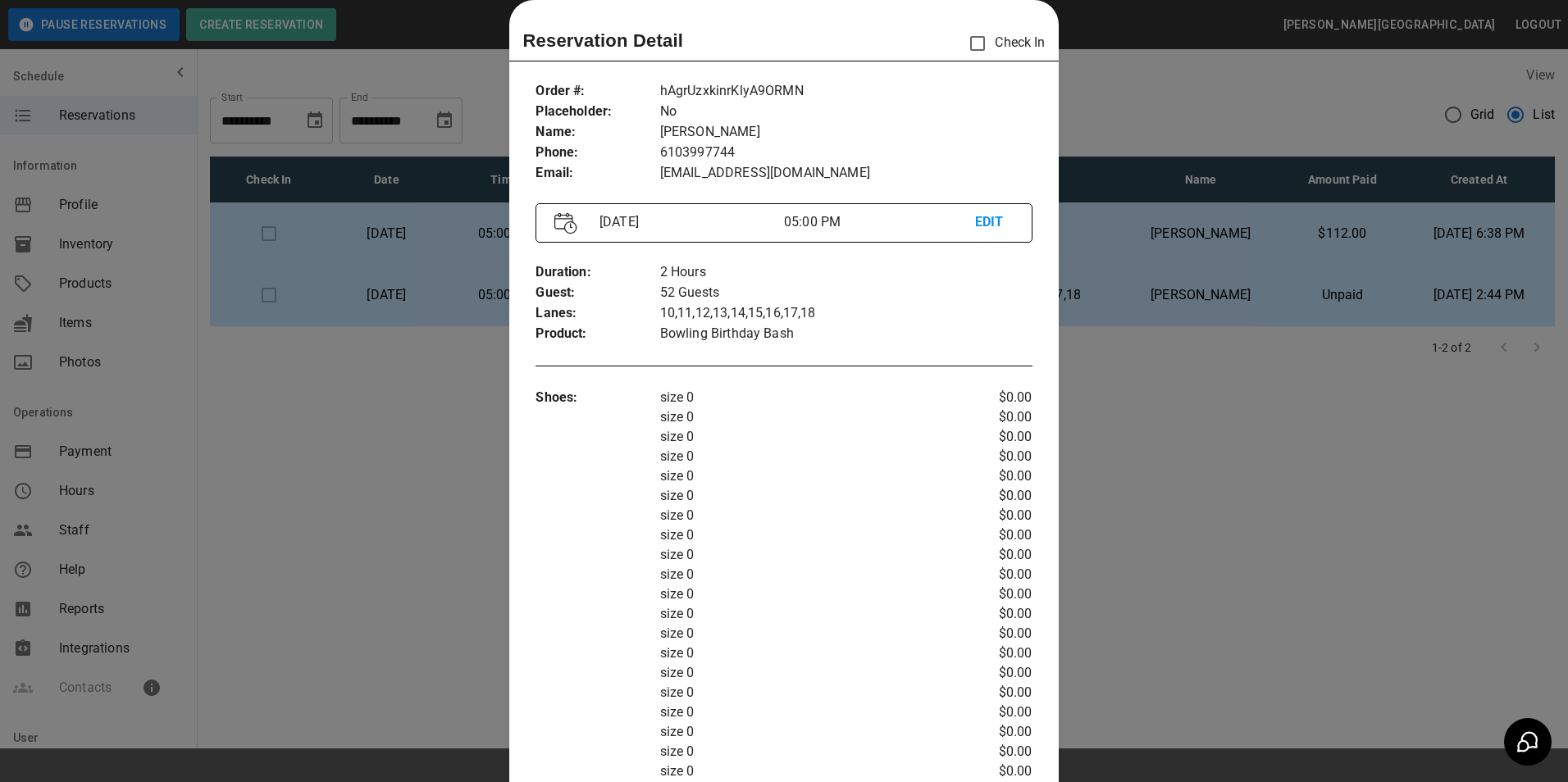
click at [1207, 366] on div at bounding box center [784, 391] width 1568 height 782
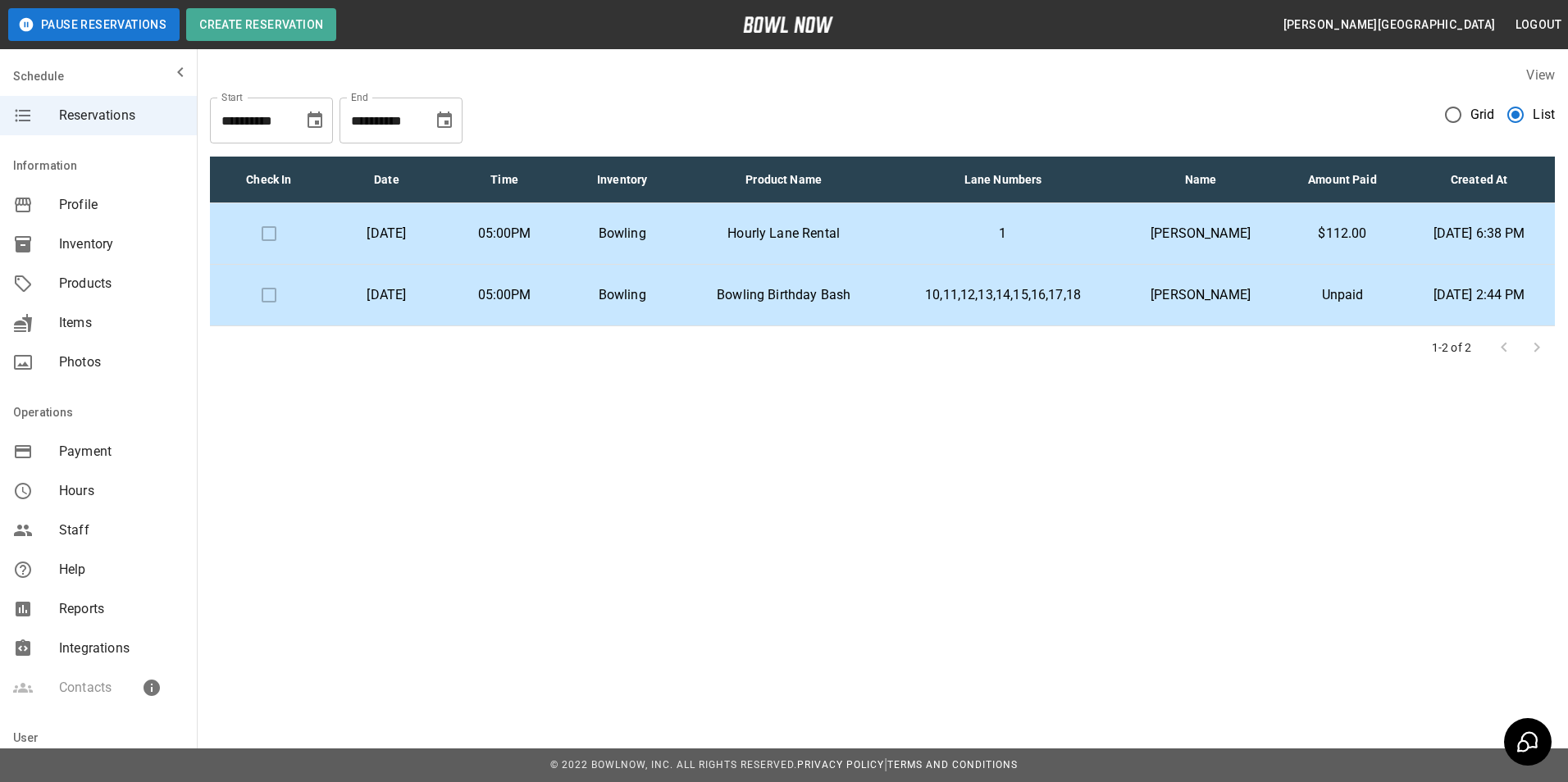
click at [681, 257] on td "Bowling" at bounding box center [622, 233] width 118 height 61
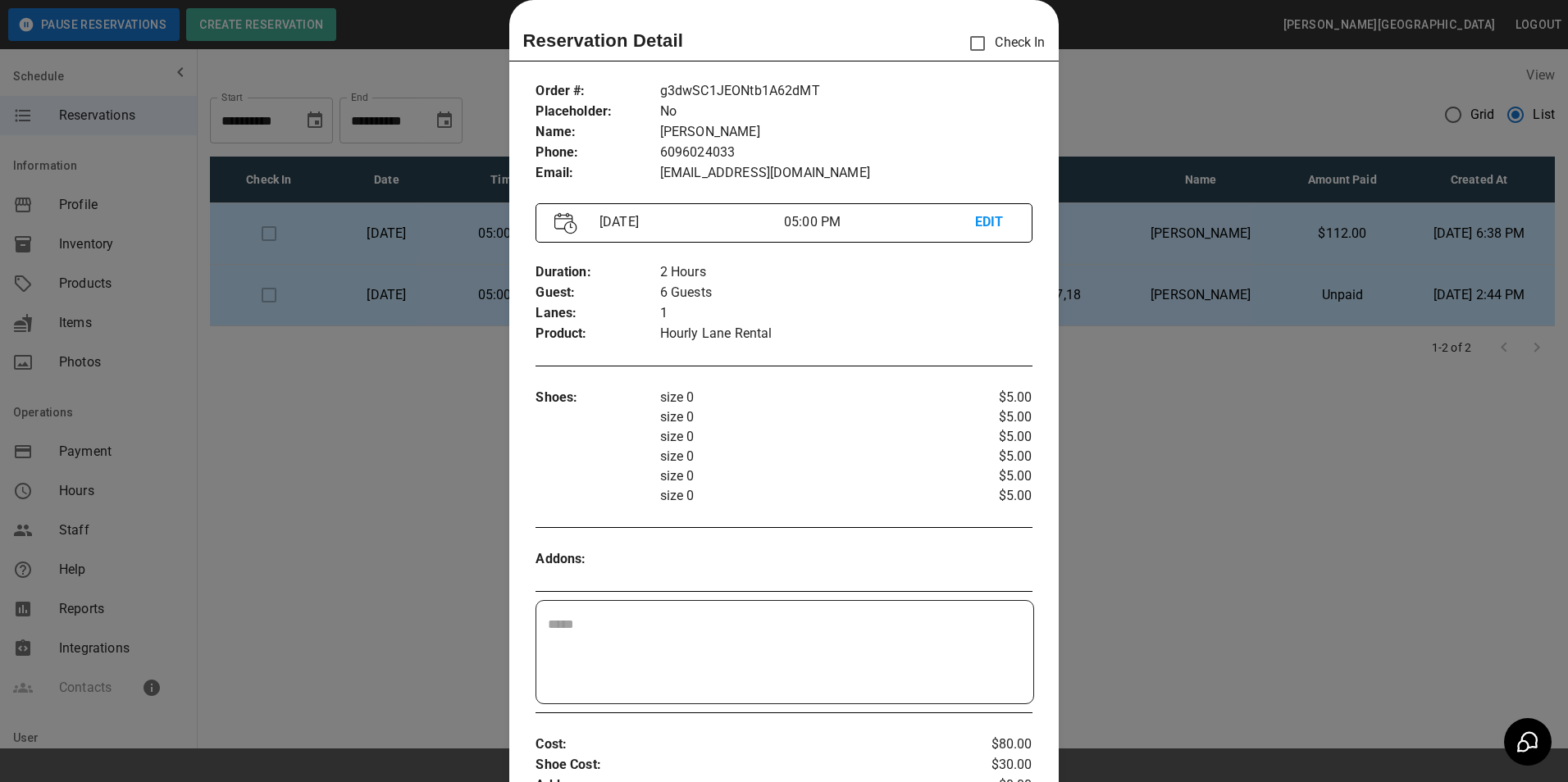
click at [1063, 390] on div at bounding box center [784, 391] width 1568 height 782
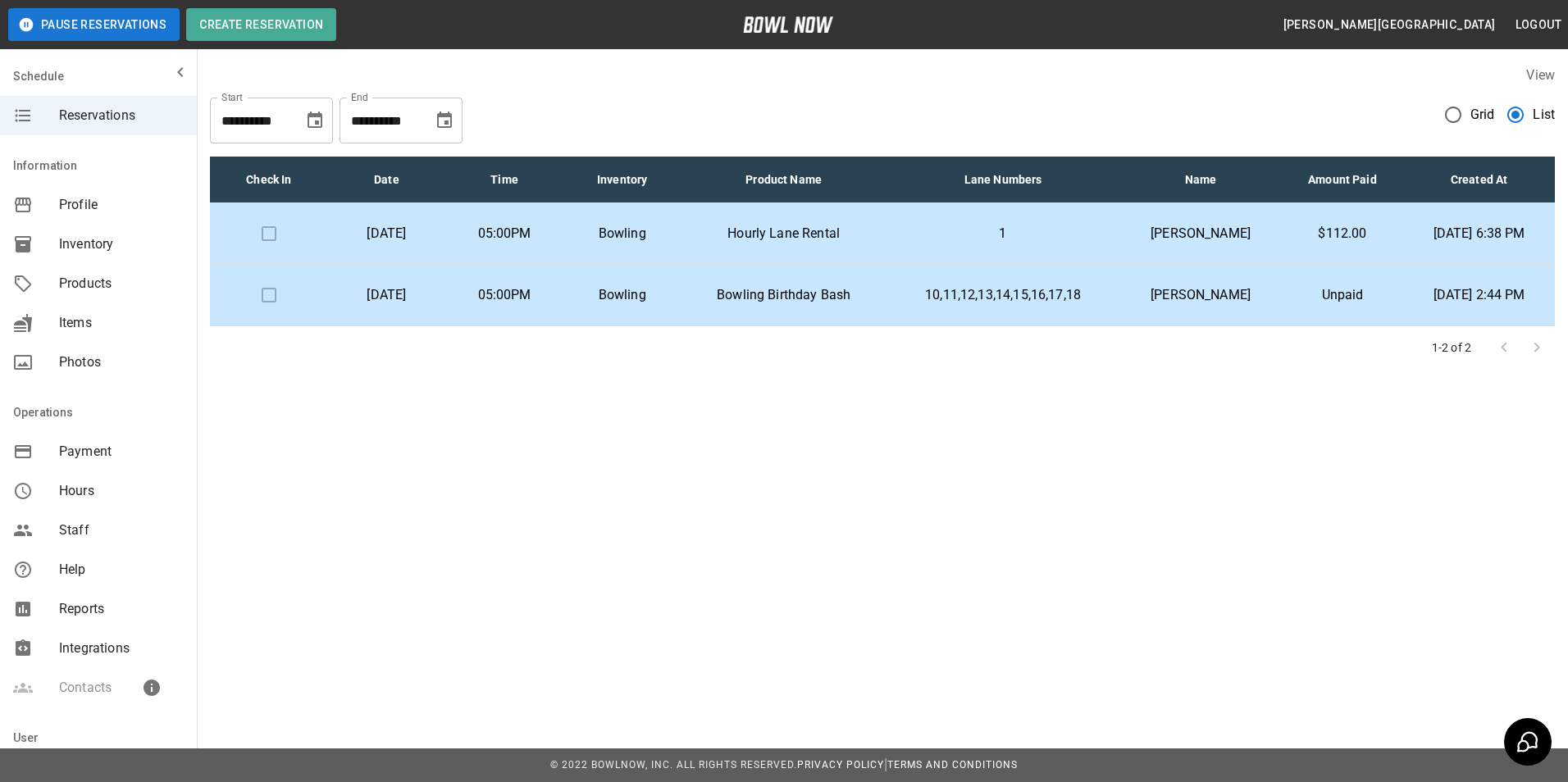
click at [886, 216] on td "Hourly Lane Rental" at bounding box center [783, 233] width 205 height 61
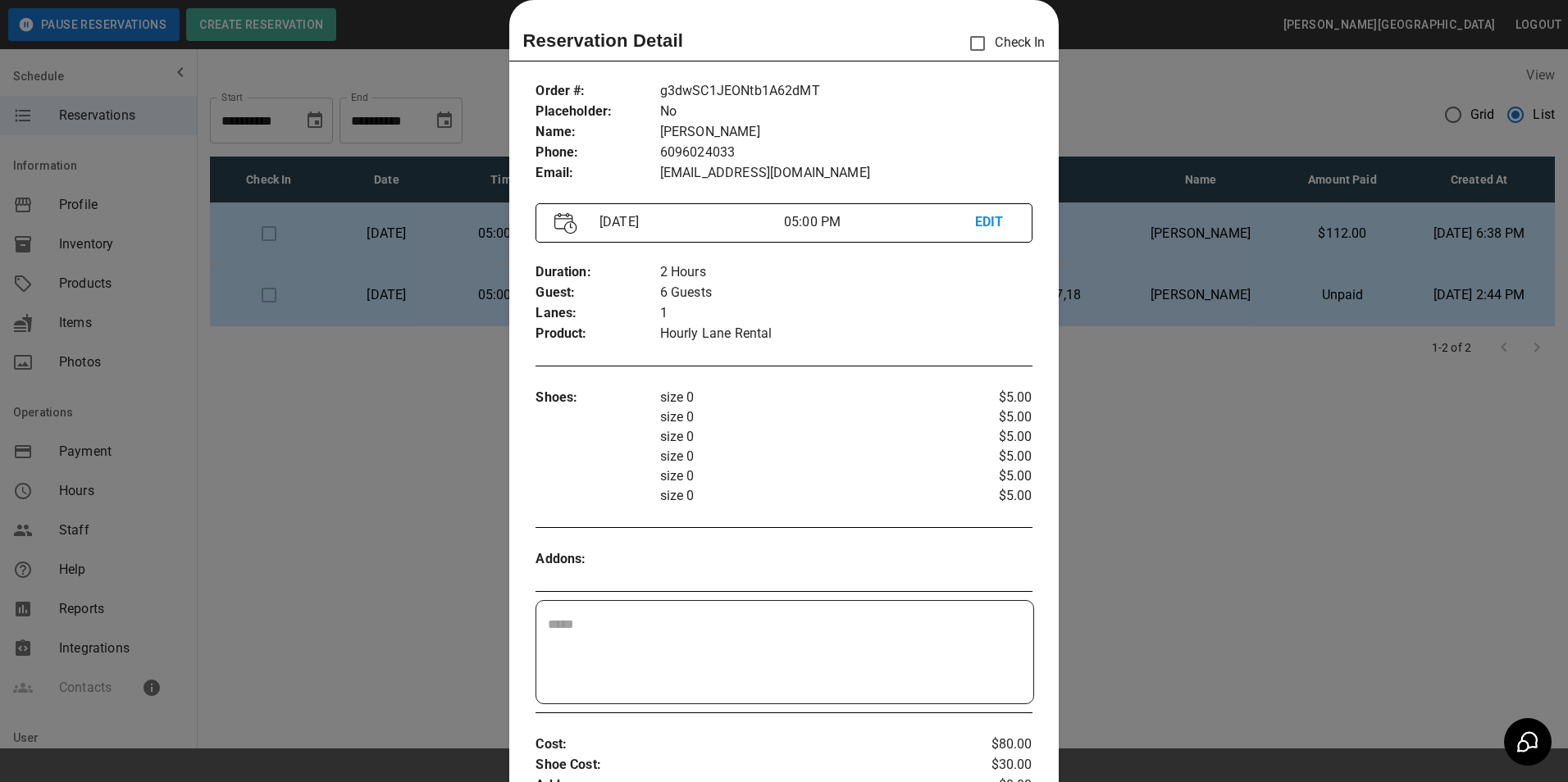
drag, startPoint x: 636, startPoint y: 560, endPoint x: 647, endPoint y: 614, distance: 55.1
click at [636, 559] on p "Addons :" at bounding box center [598, 559] width 124 height 20
click at [650, 614] on div "​" at bounding box center [784, 653] width 496 height 103
click at [655, 614] on div "​" at bounding box center [784, 653] width 496 height 103
click at [1369, 407] on div at bounding box center [784, 391] width 1568 height 782
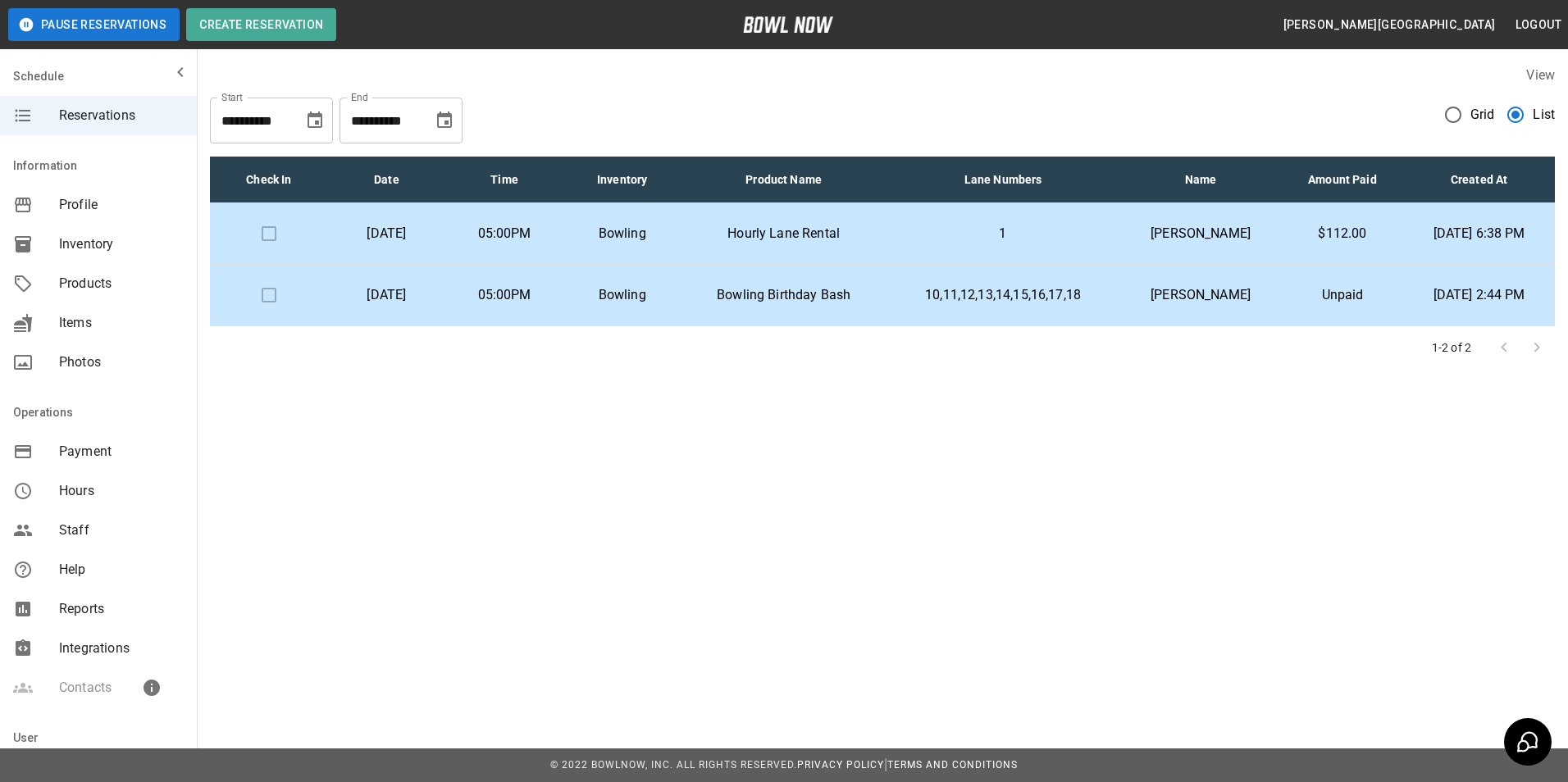
click at [681, 224] on td "Bowling" at bounding box center [622, 233] width 118 height 61
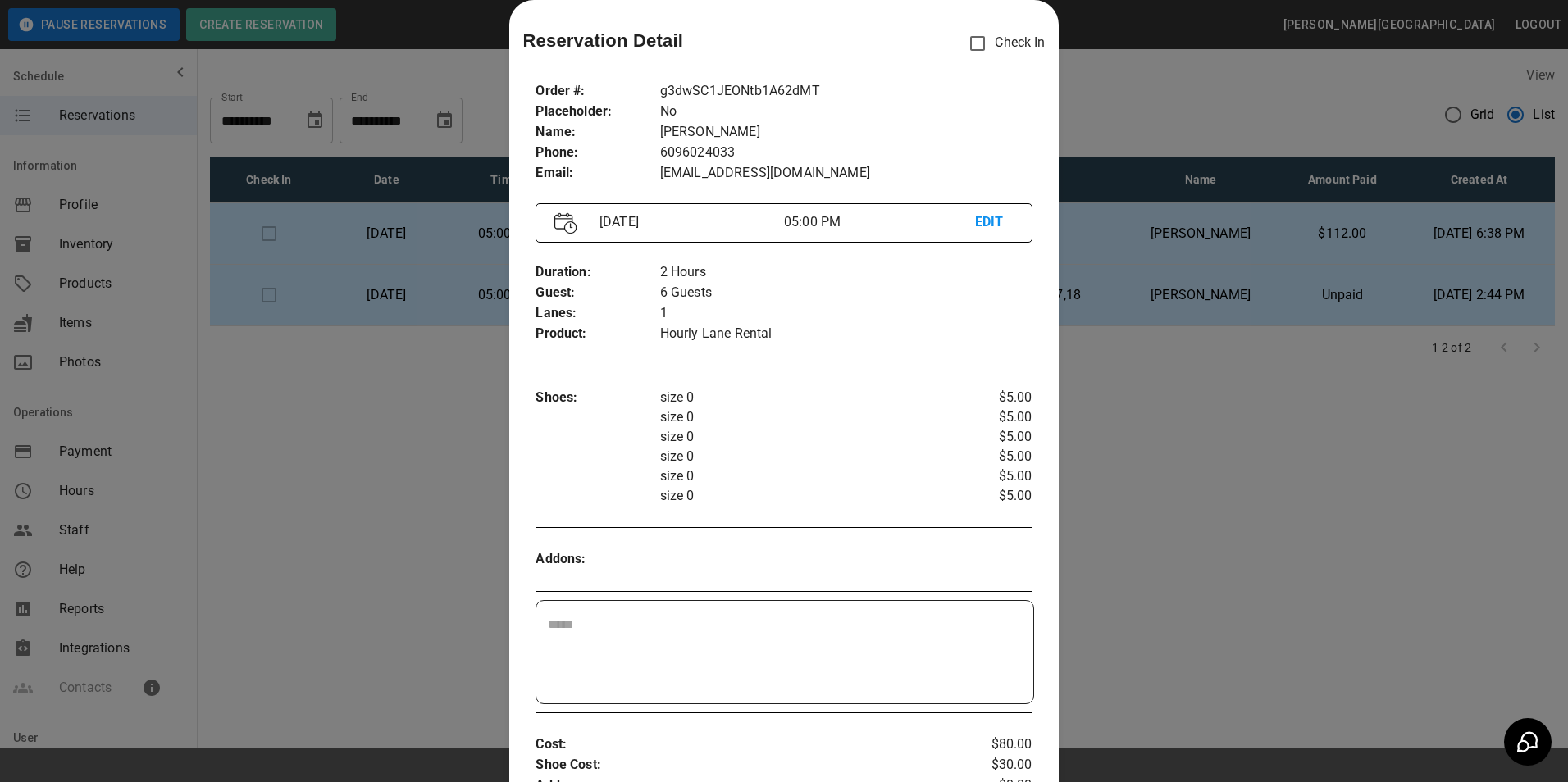
click at [691, 630] on textarea at bounding box center [784, 652] width 473 height 75
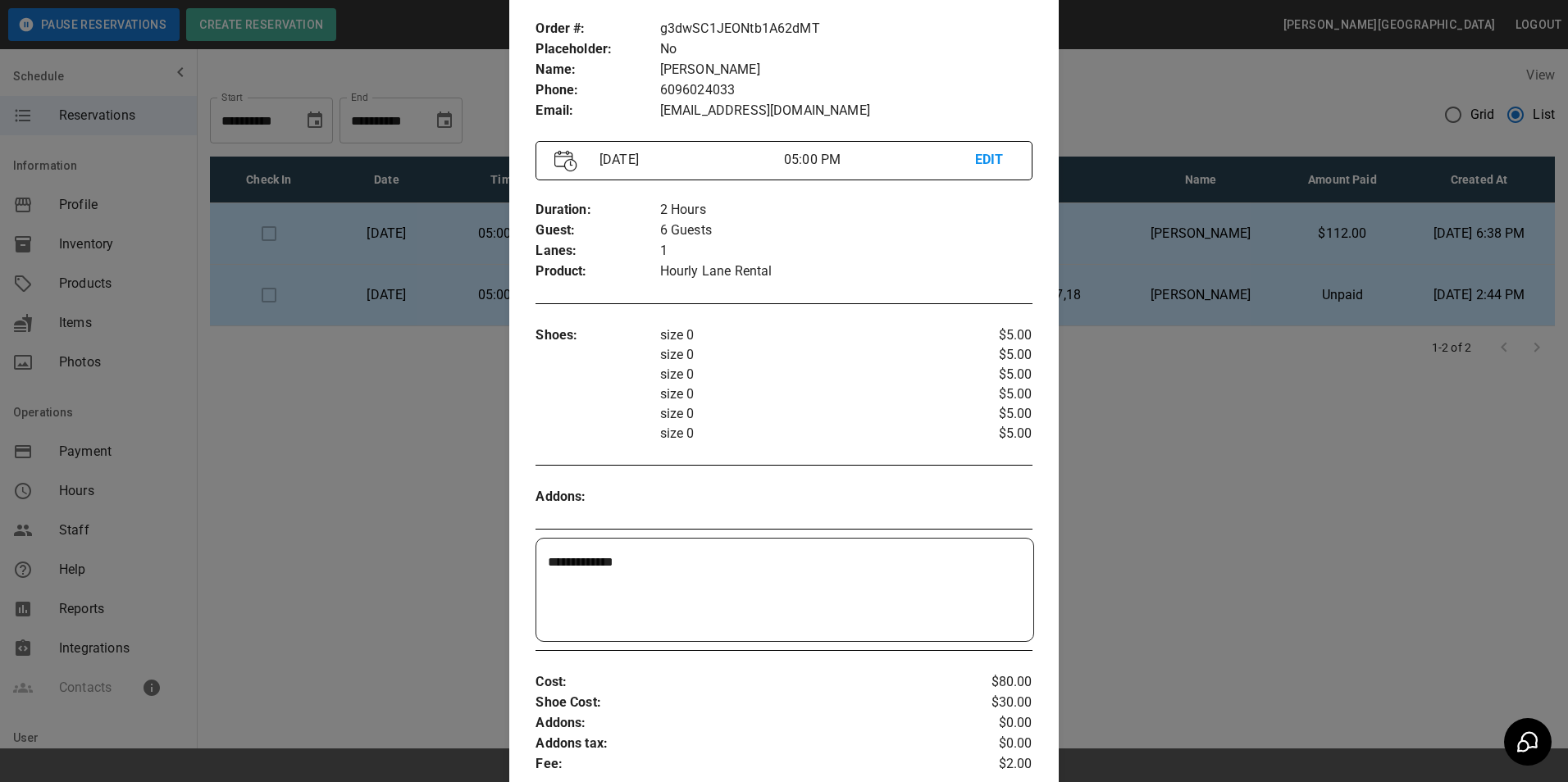
scroll to position [639, 0]
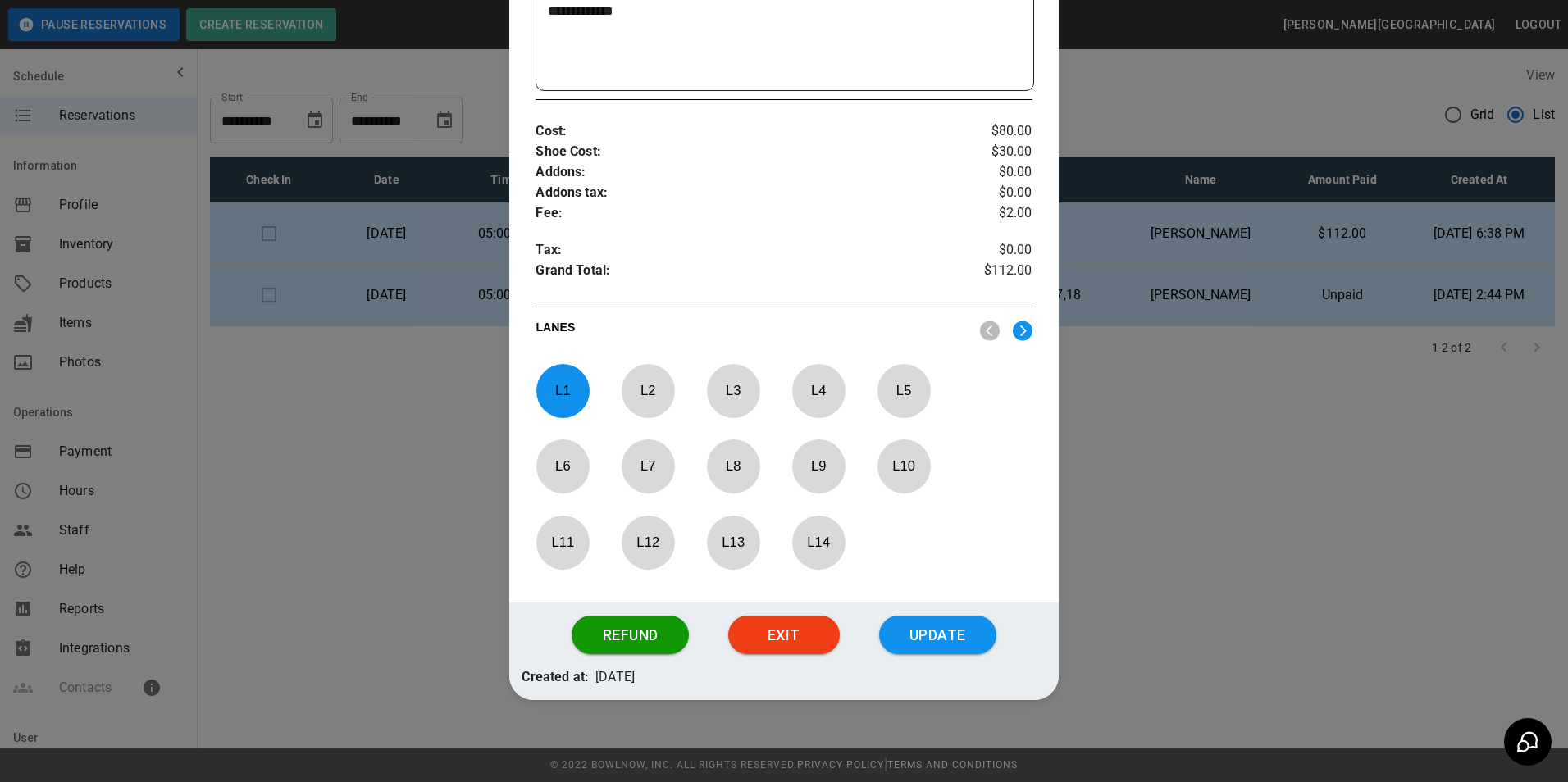
type textarea "**********"
drag, startPoint x: 282, startPoint y: 651, endPoint x: 0, endPoint y: 592, distance: 288.1
click at [192, 528] on div at bounding box center [784, 391] width 1568 height 782
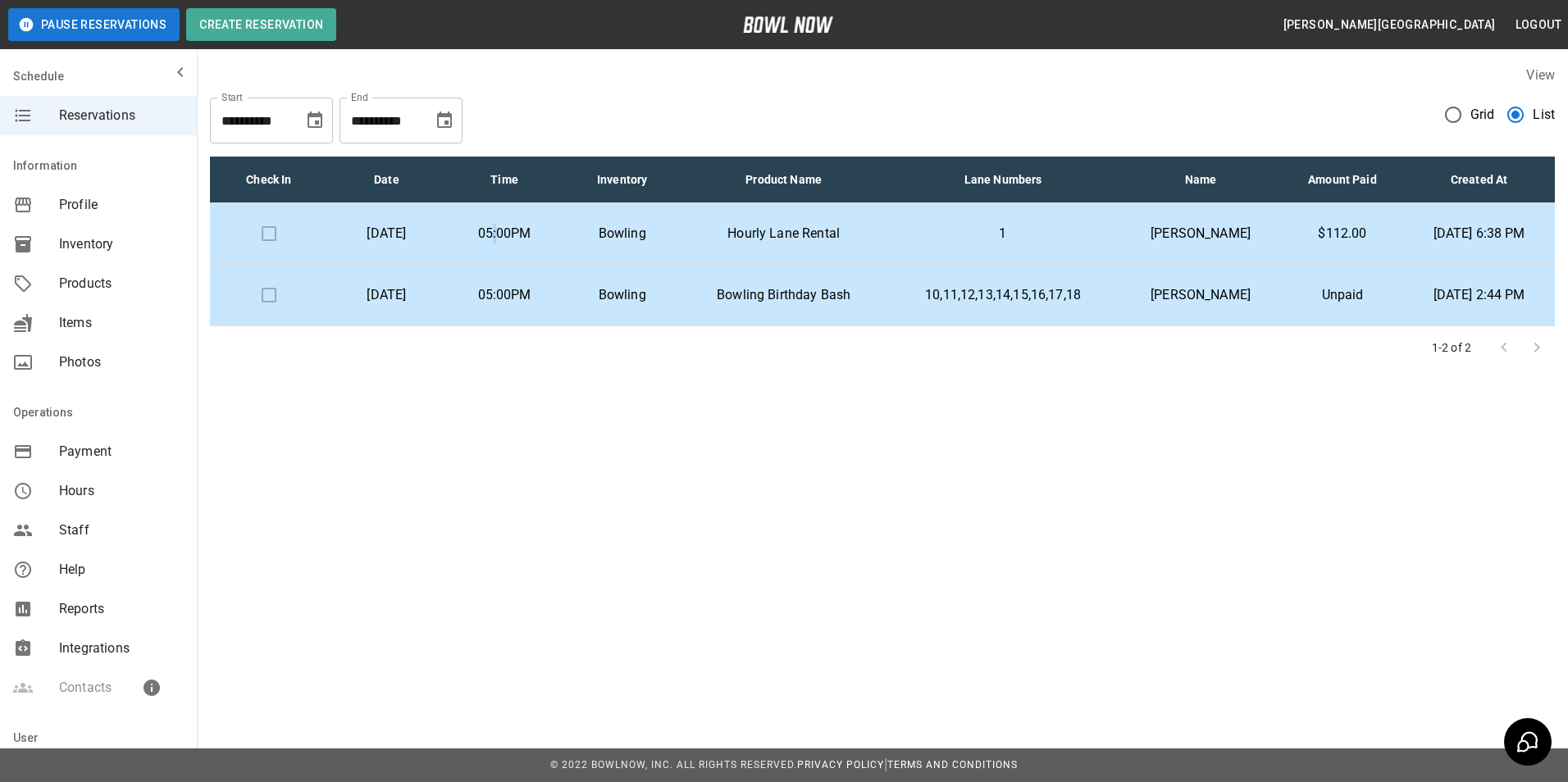
click at [537, 233] on p "05:00PM" at bounding box center [505, 233] width 92 height 20
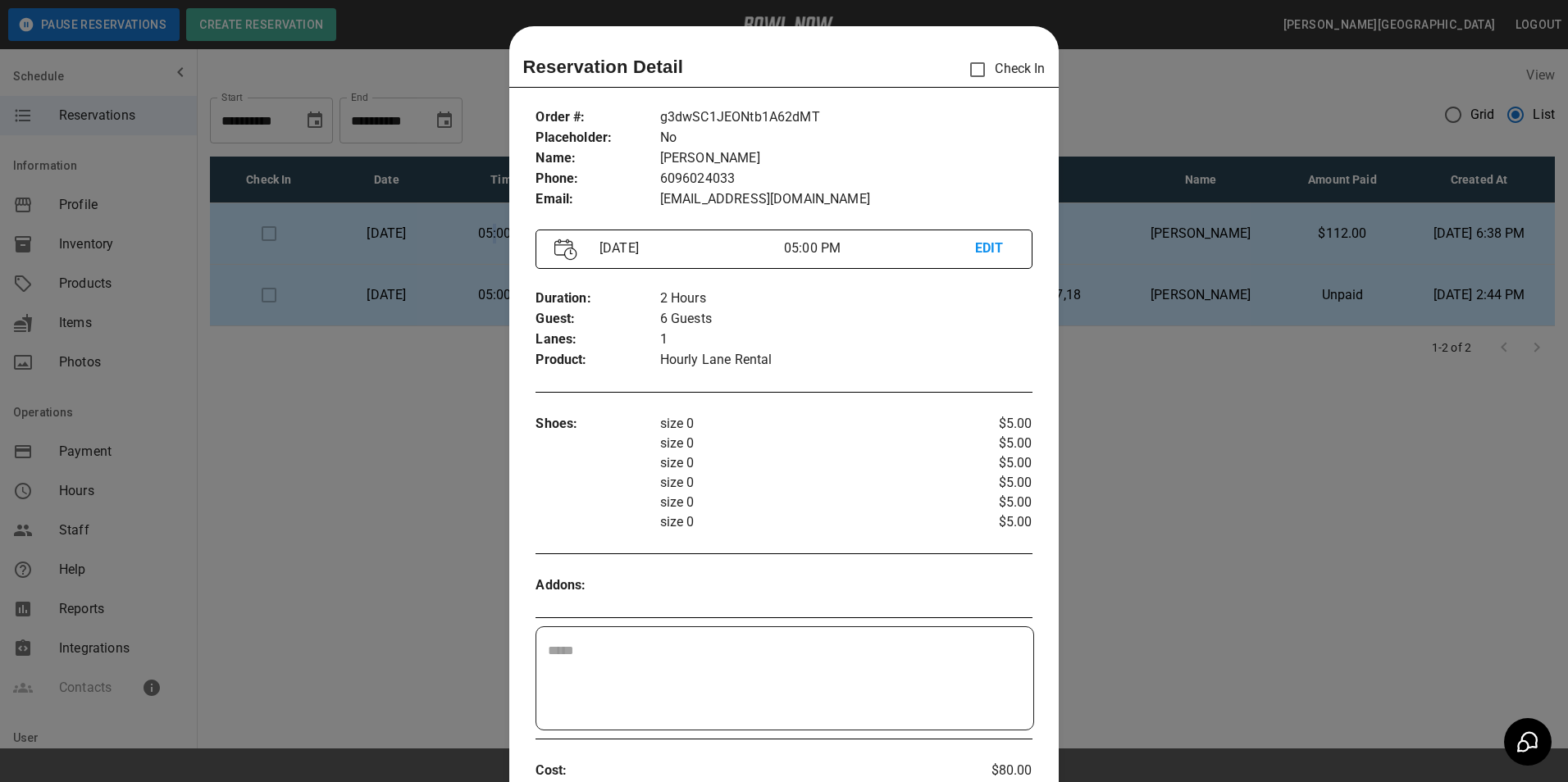
scroll to position [27, 0]
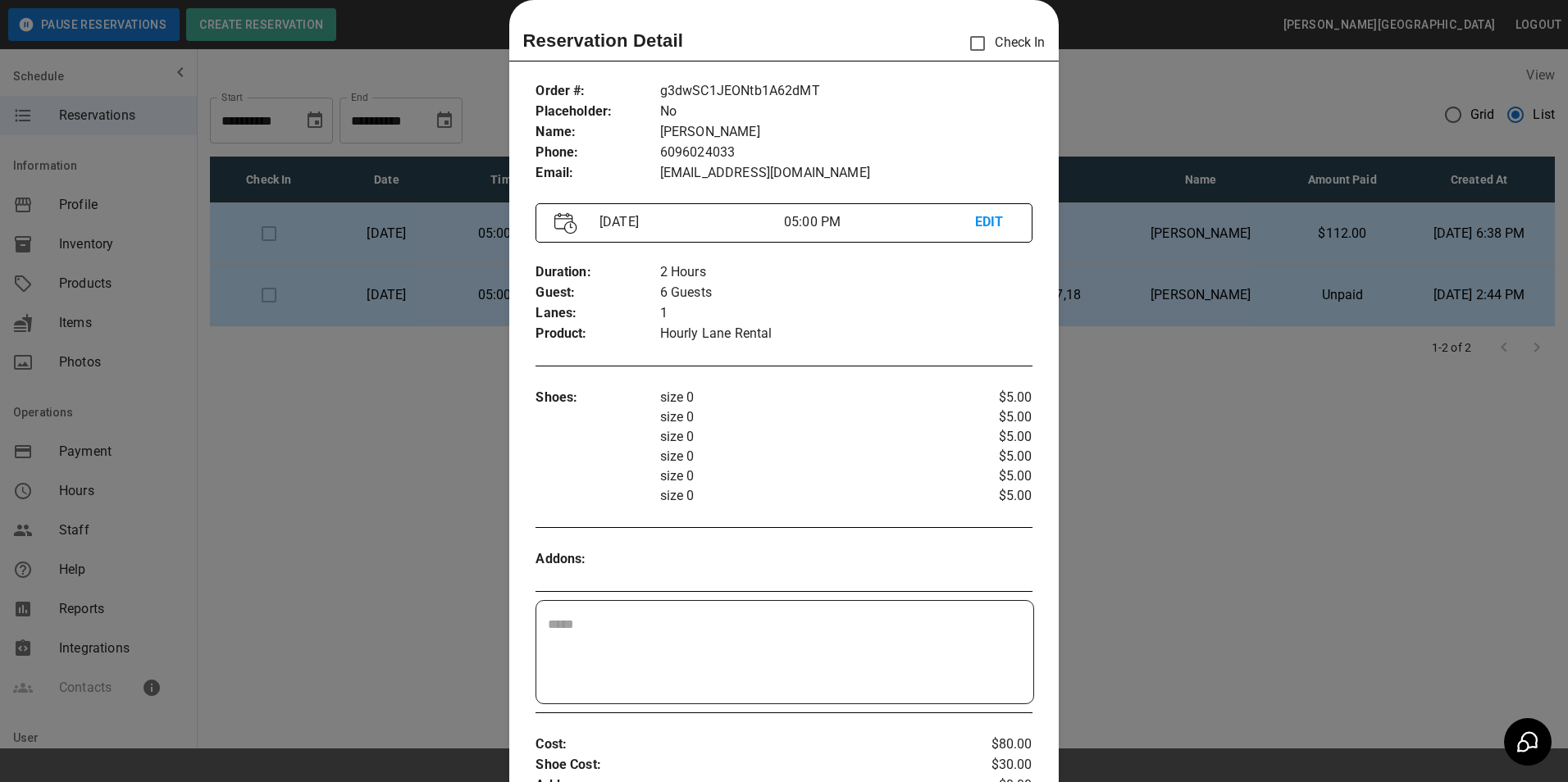
click at [667, 609] on div "​" at bounding box center [784, 653] width 496 height 103
type textarea "*"
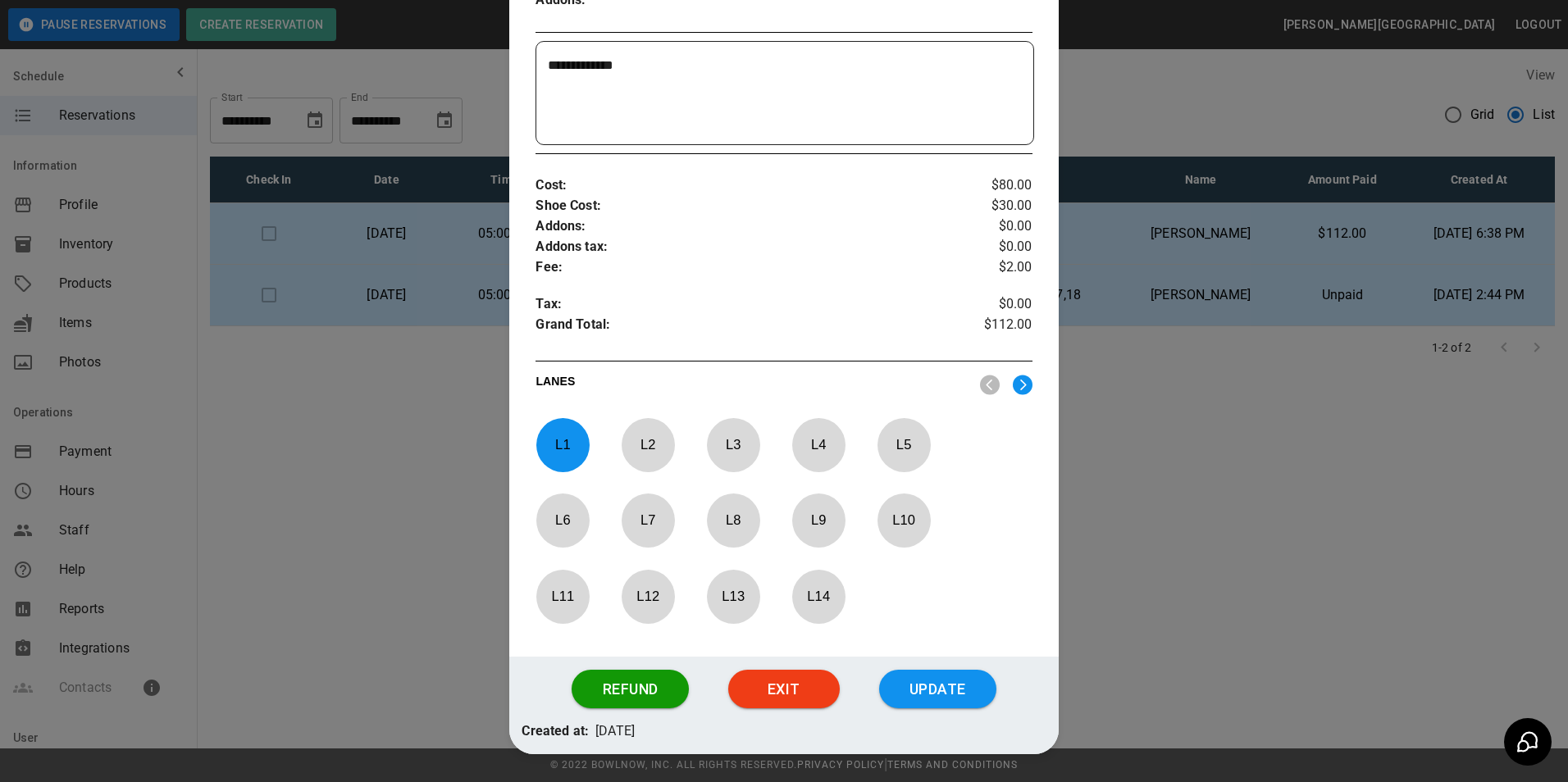
scroll to position [600, 0]
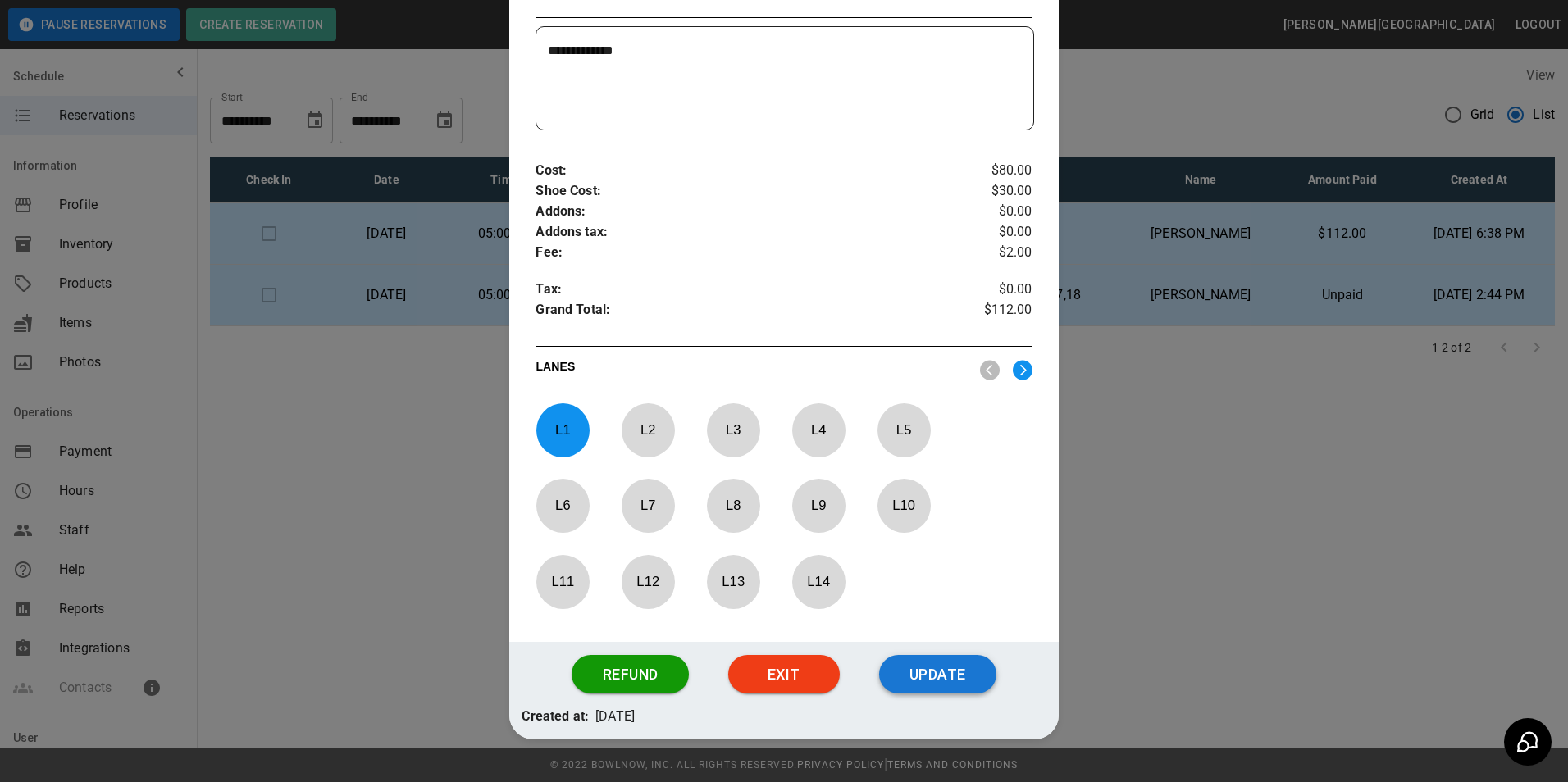
type textarea "**********"
click at [908, 664] on button "Update" at bounding box center [937, 675] width 117 height 39
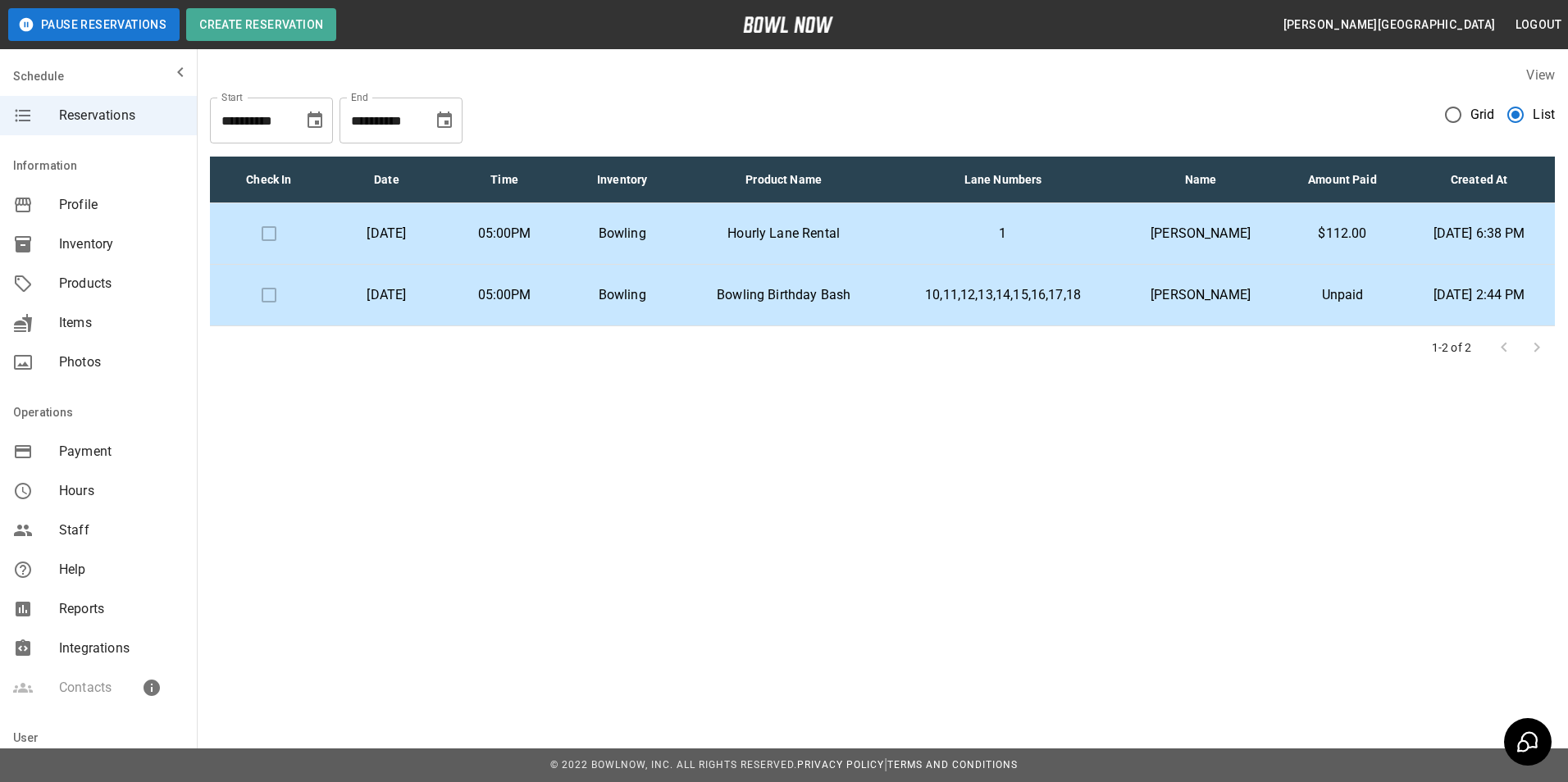
click at [799, 218] on td "Hourly Lane Rental" at bounding box center [783, 233] width 205 height 61
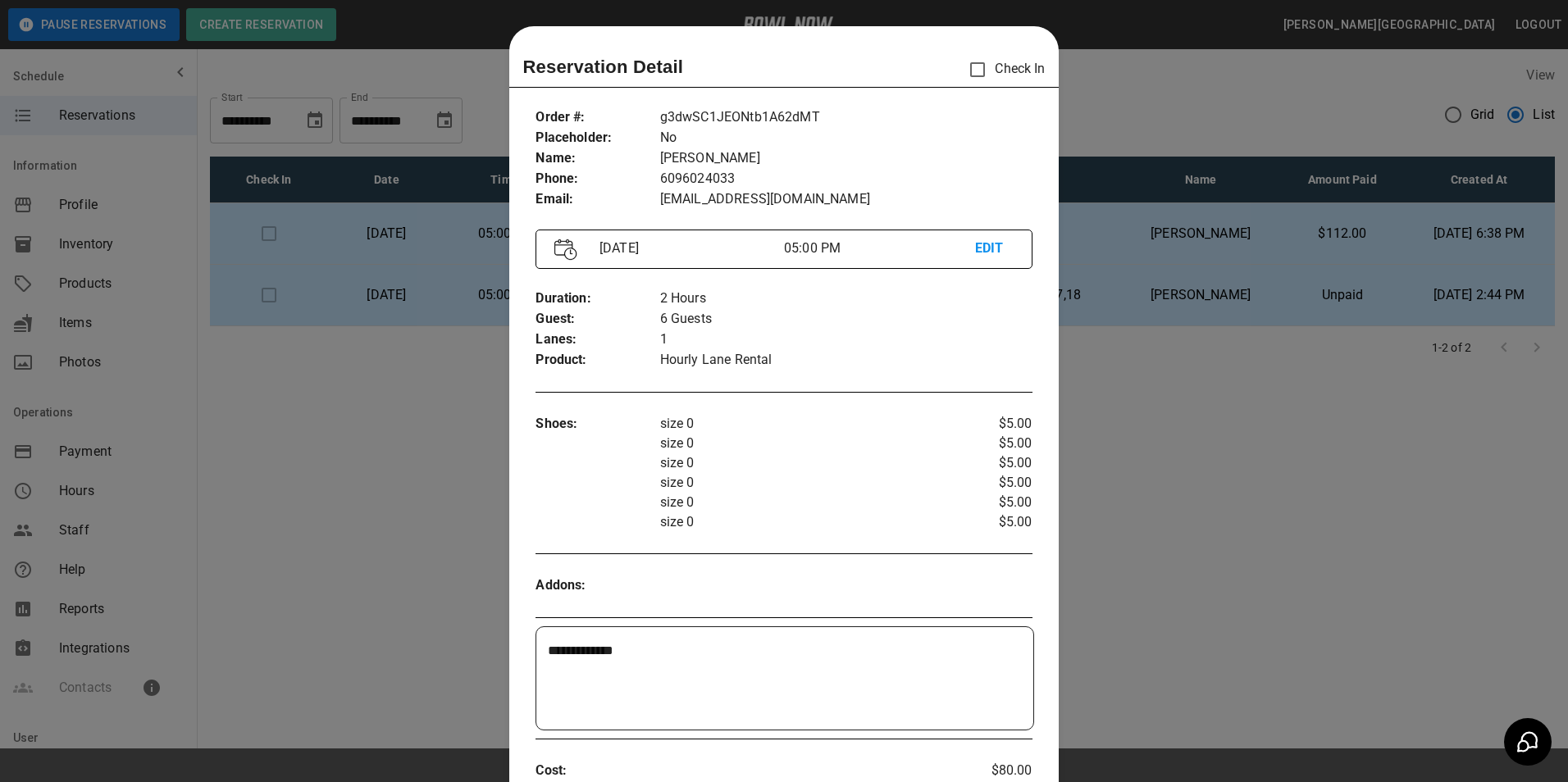
scroll to position [27, 0]
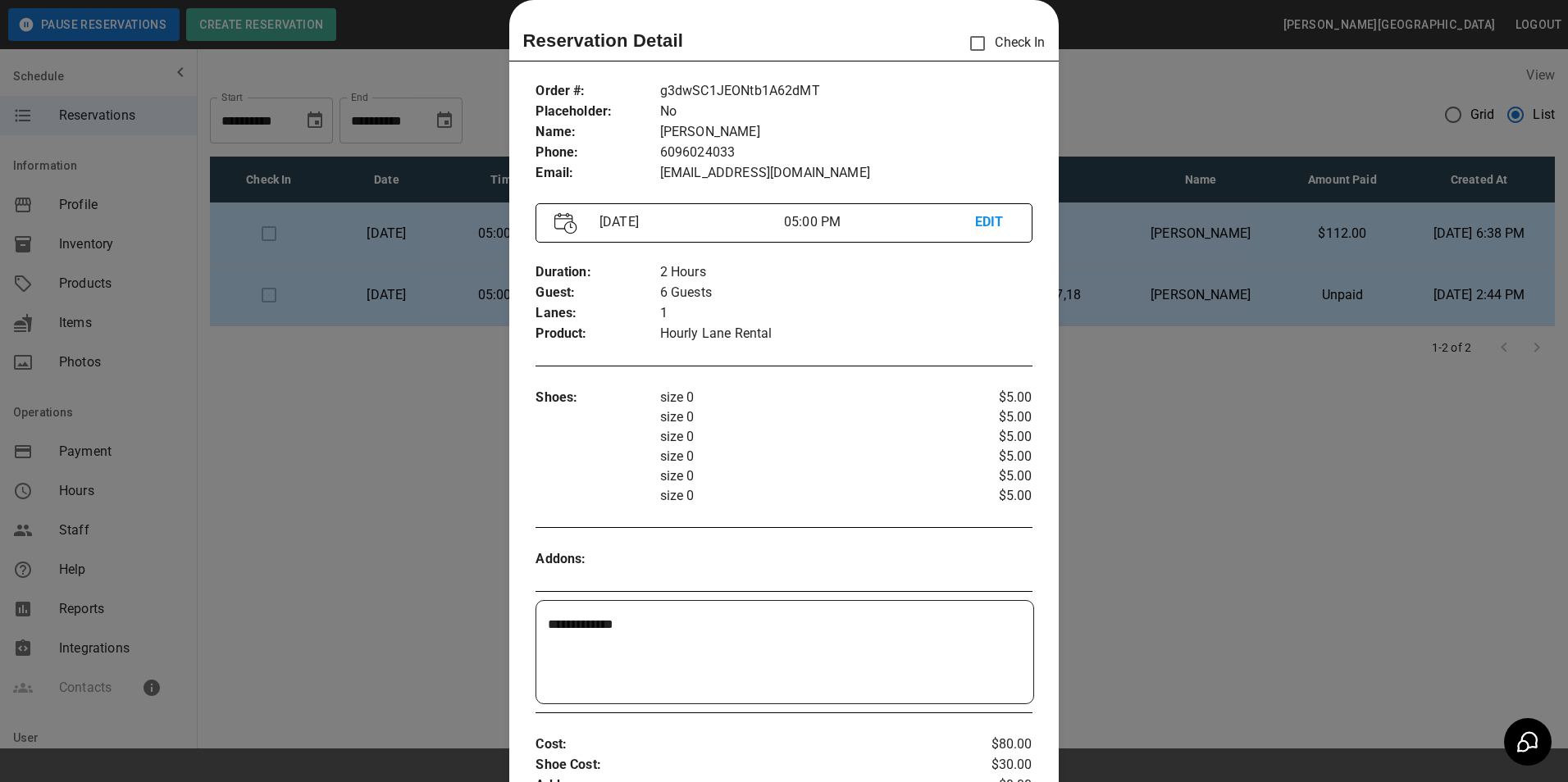
drag, startPoint x: 1173, startPoint y: 491, endPoint x: 1182, endPoint y: 489, distance: 9.2
click at [1176, 490] on div at bounding box center [784, 391] width 1568 height 782
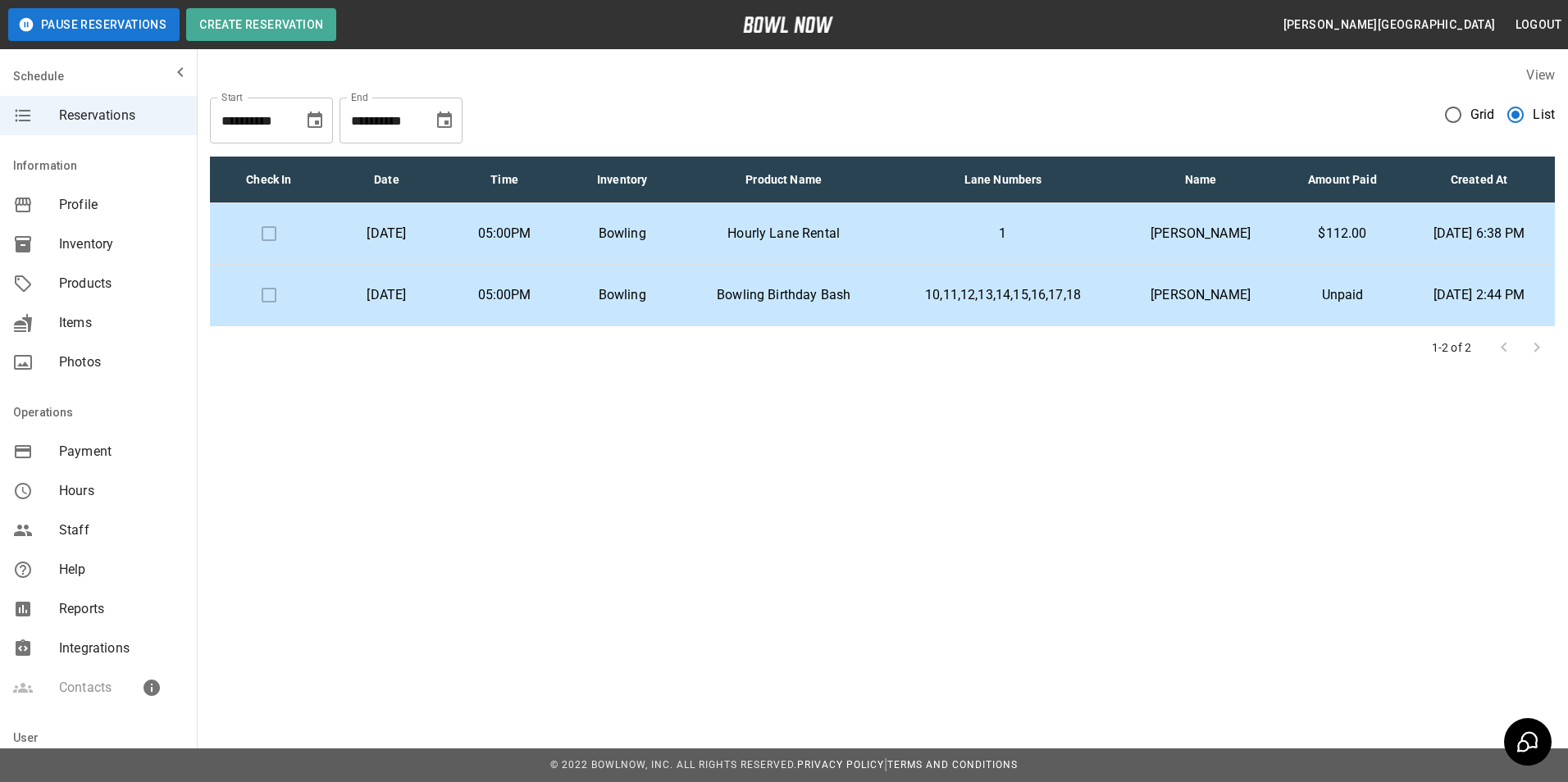
click at [1132, 473] on div "**********" at bounding box center [784, 391] width 1568 height 782
click at [1044, 236] on p "1" at bounding box center [1003, 233] width 208 height 20
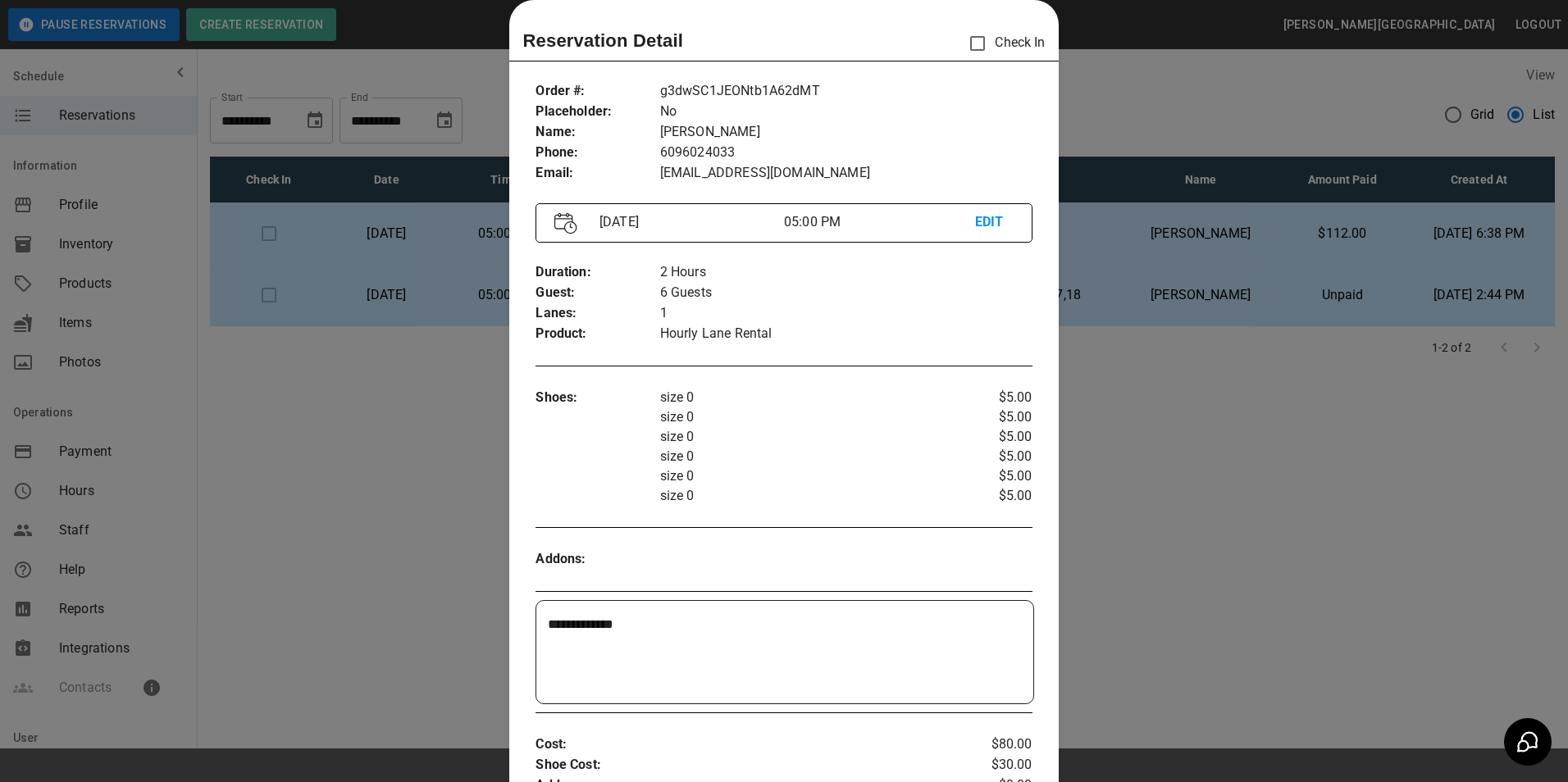
click at [540, 630] on div "**********" at bounding box center [784, 653] width 496 height 103
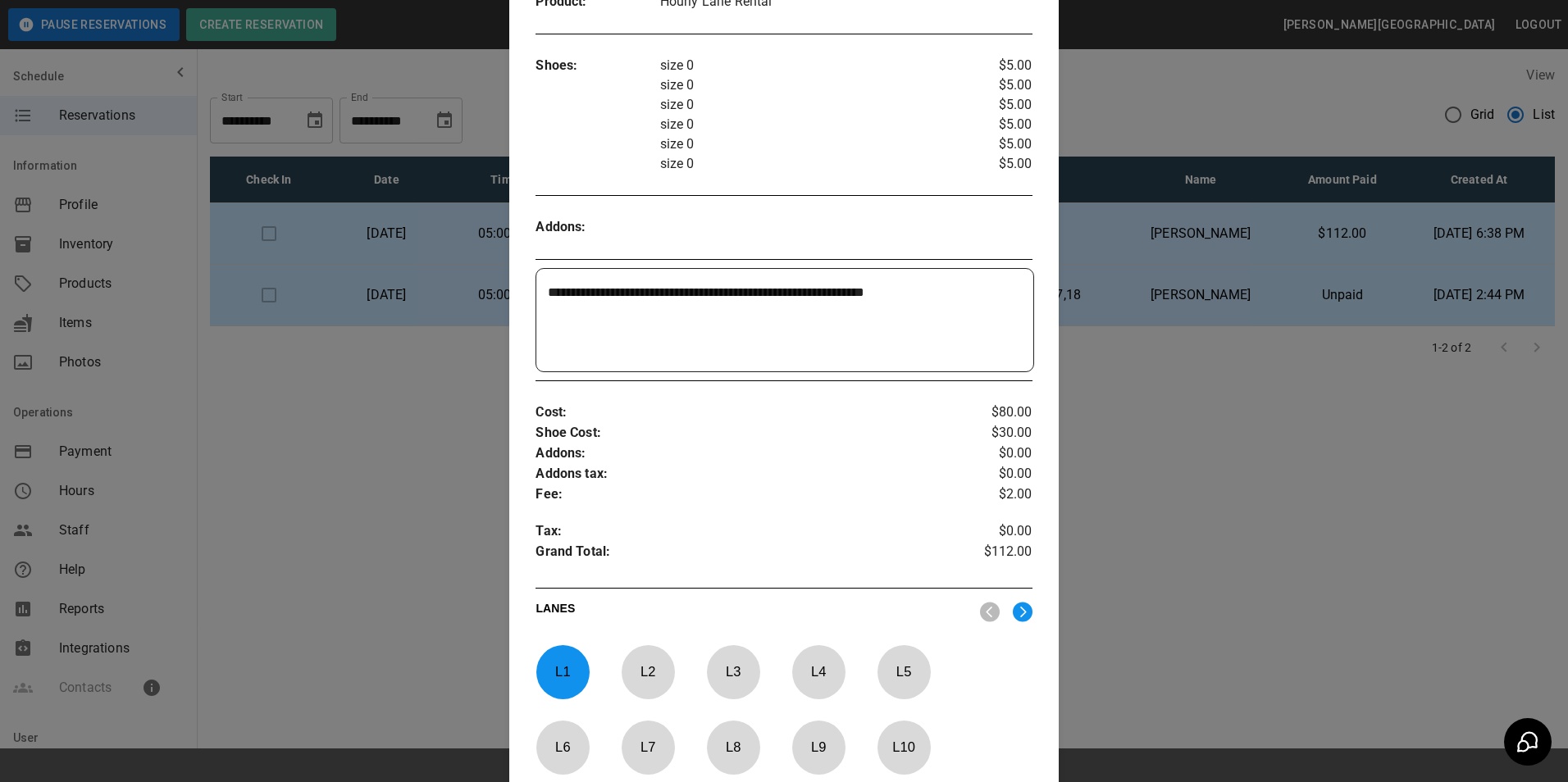
scroll to position [639, 0]
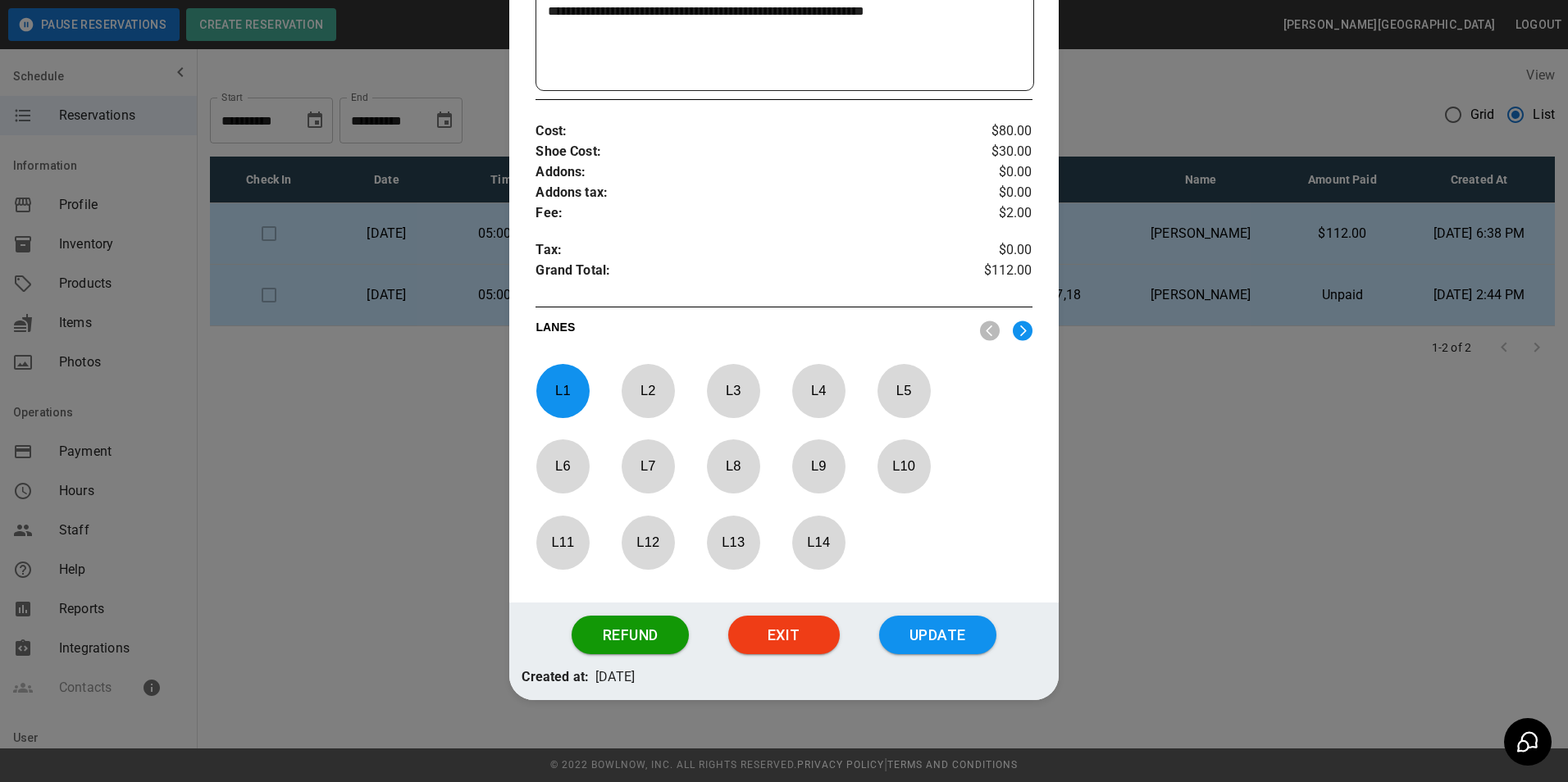
type textarea "**********"
drag, startPoint x: 911, startPoint y: 661, endPoint x: 911, endPoint y: 648, distance: 13.0
click at [911, 660] on div "Refund Exit Update" at bounding box center [783, 636] width 549 height 66
click at [911, 634] on button "Update" at bounding box center [937, 635] width 117 height 39
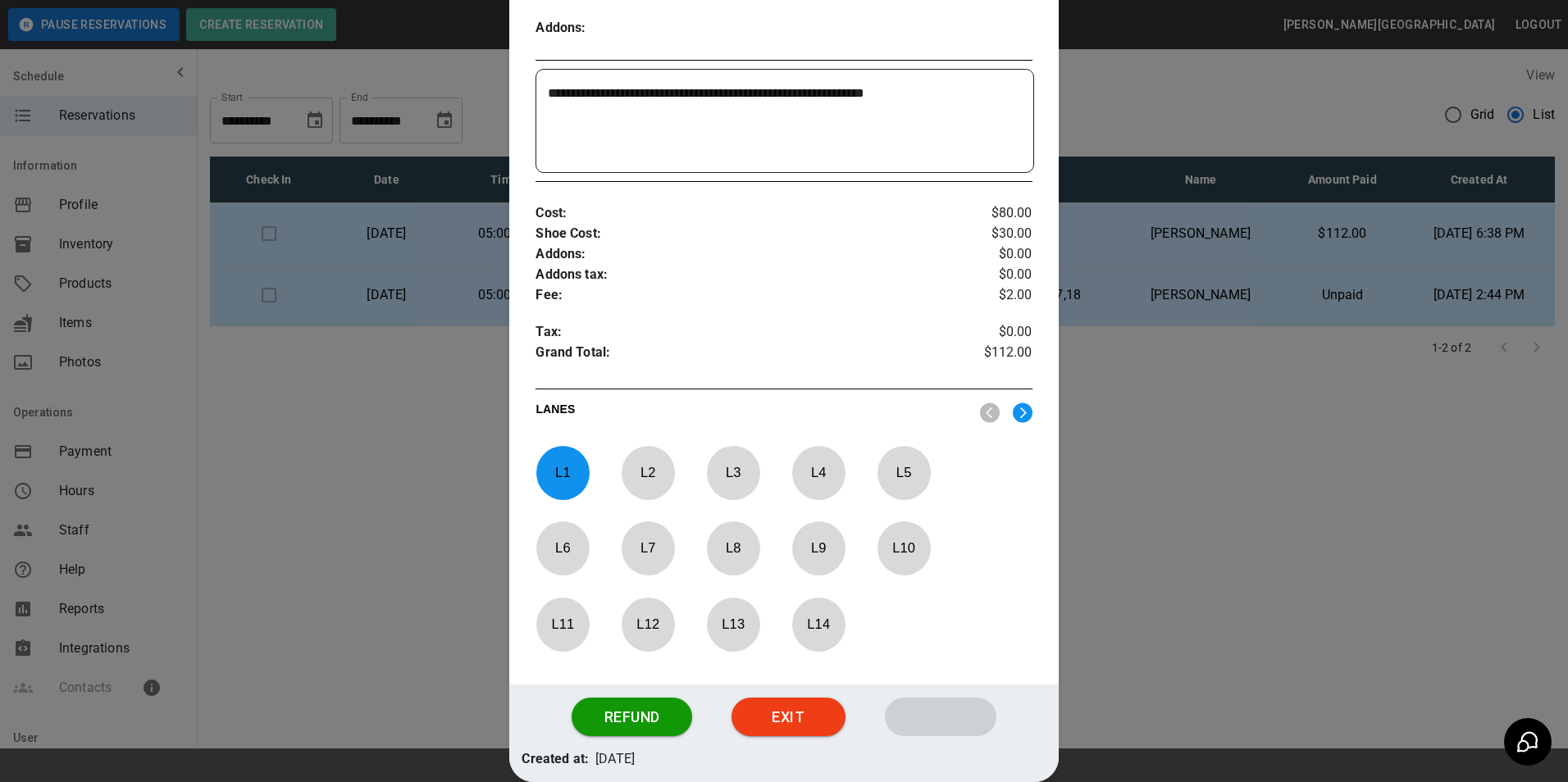
scroll to position [475, 0]
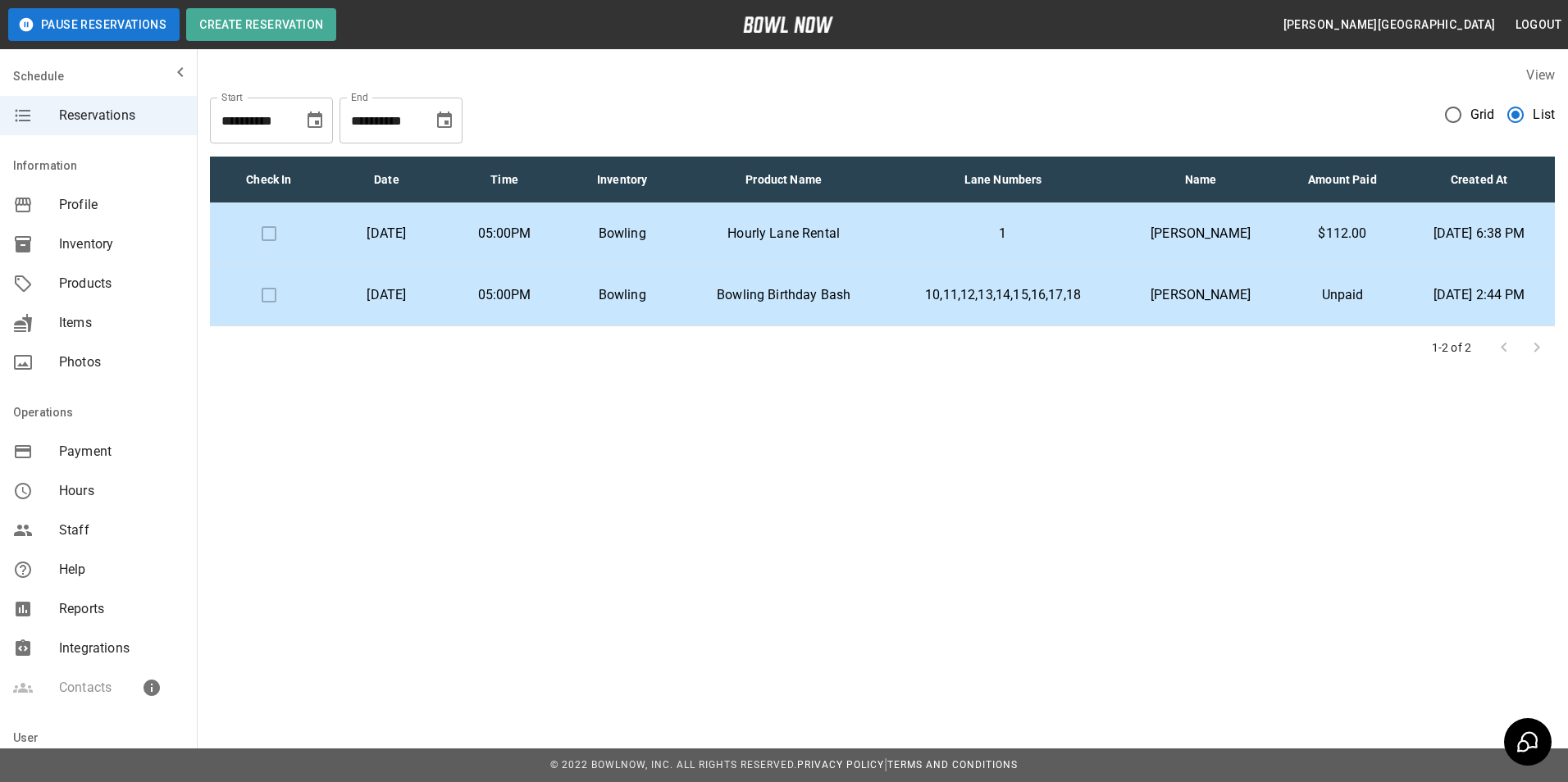
click at [1279, 542] on div "**********" at bounding box center [784, 391] width 1568 height 782
